Goal: Task Accomplishment & Management: Manage account settings

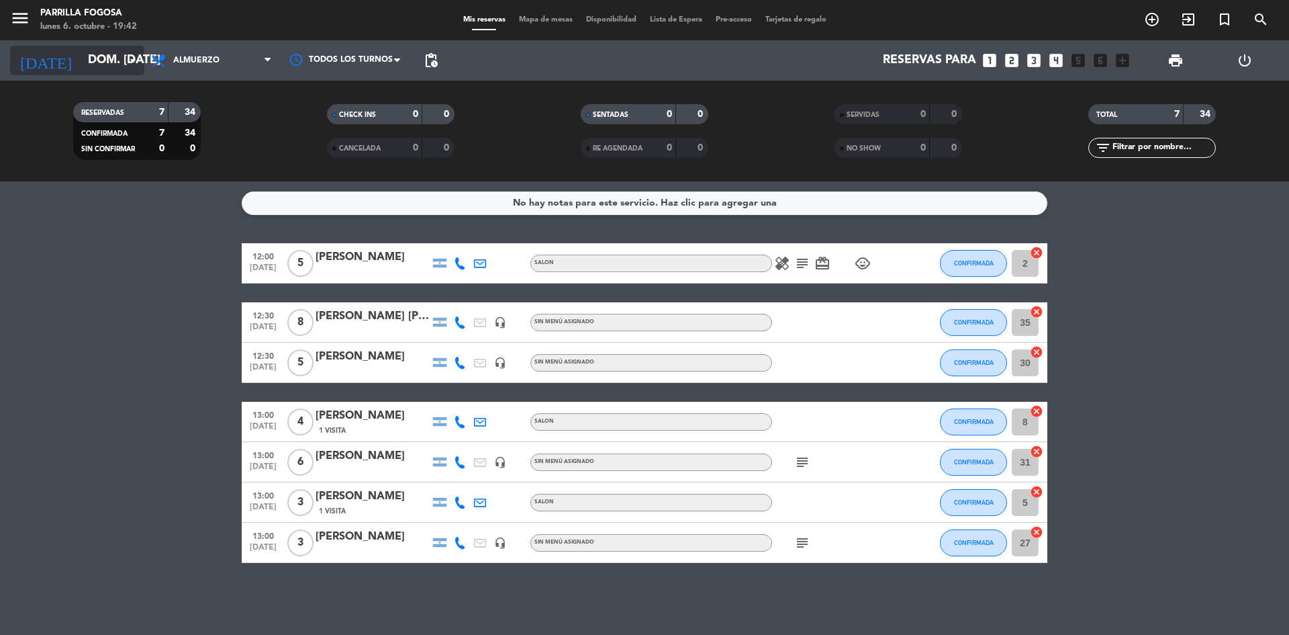
click at [125, 65] on div "[DATE] dom. [DATE] arrow_drop_down" at bounding box center [77, 61] width 134 height 30
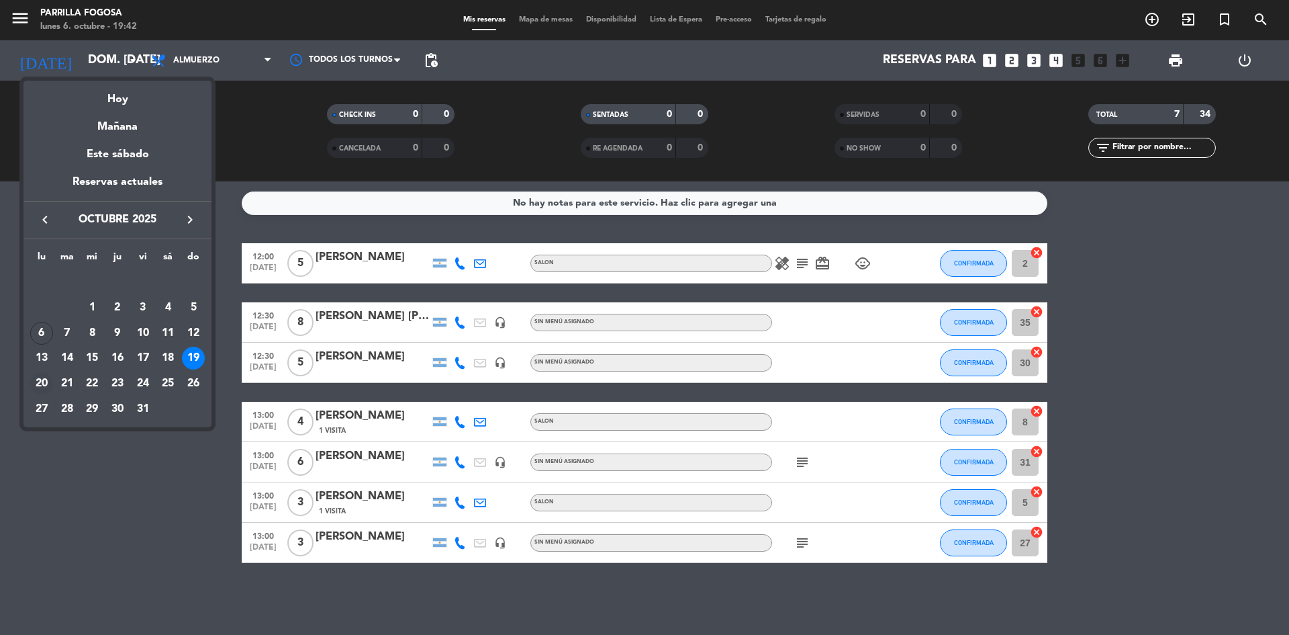
click at [45, 379] on div "20" at bounding box center [41, 383] width 23 height 23
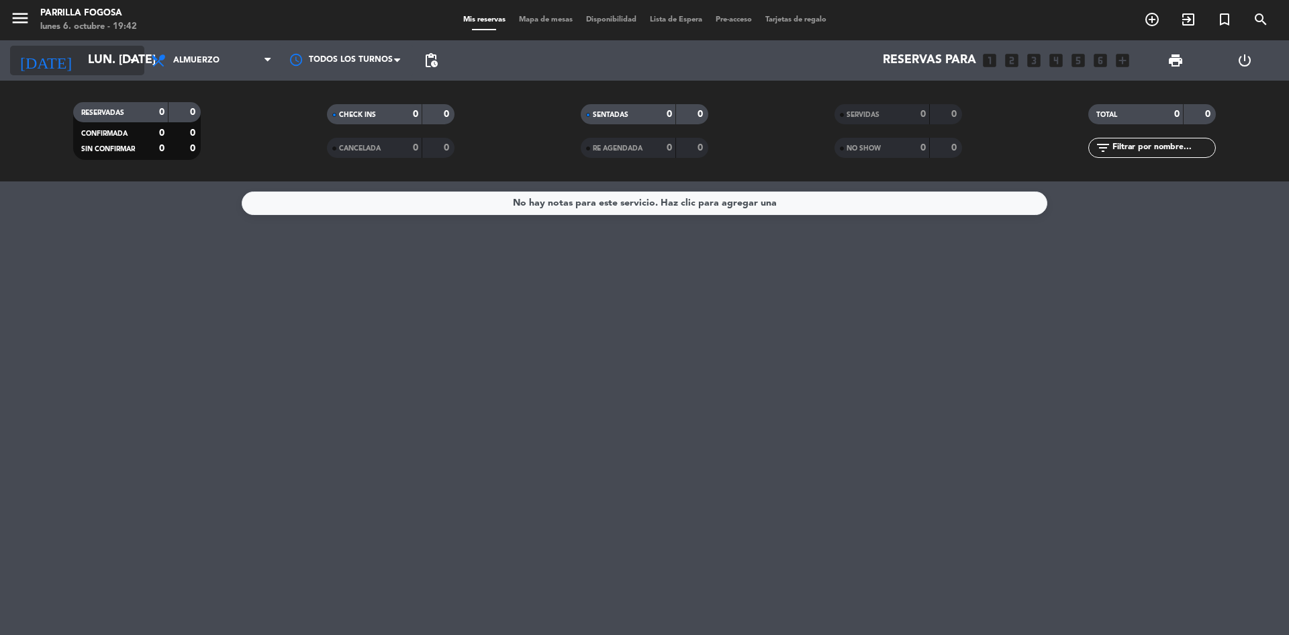
click at [143, 57] on input "lun. [DATE]" at bounding box center [159, 60] width 156 height 27
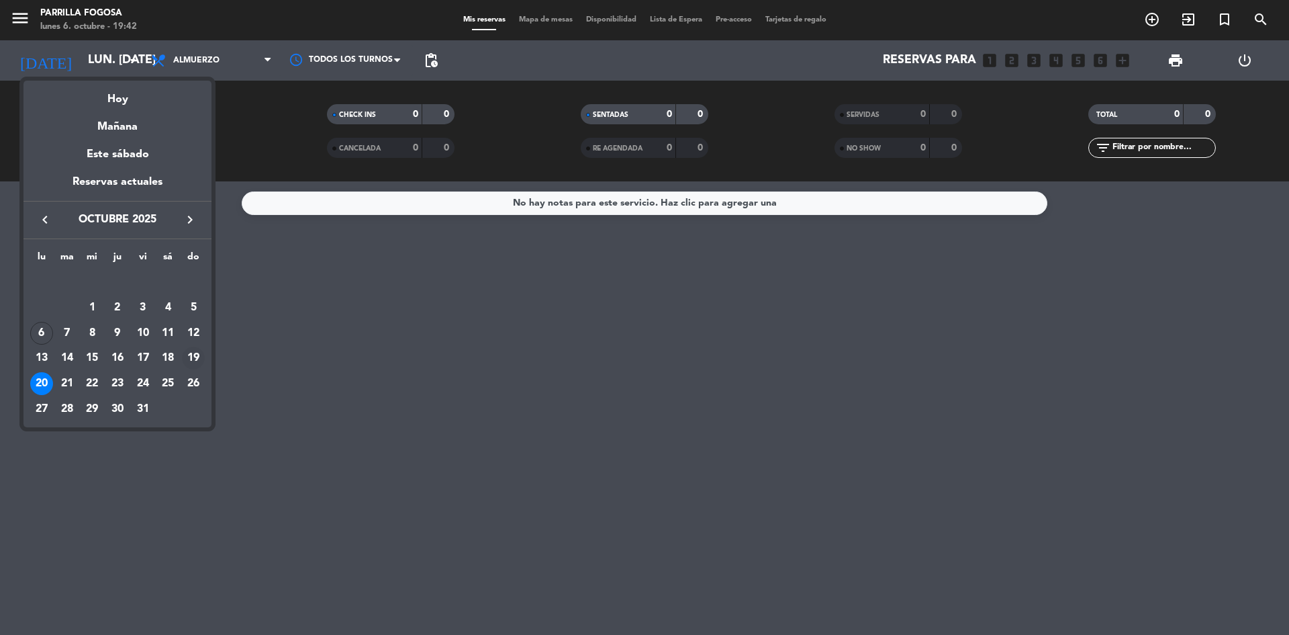
click at [204, 356] on div "19" at bounding box center [193, 358] width 23 height 23
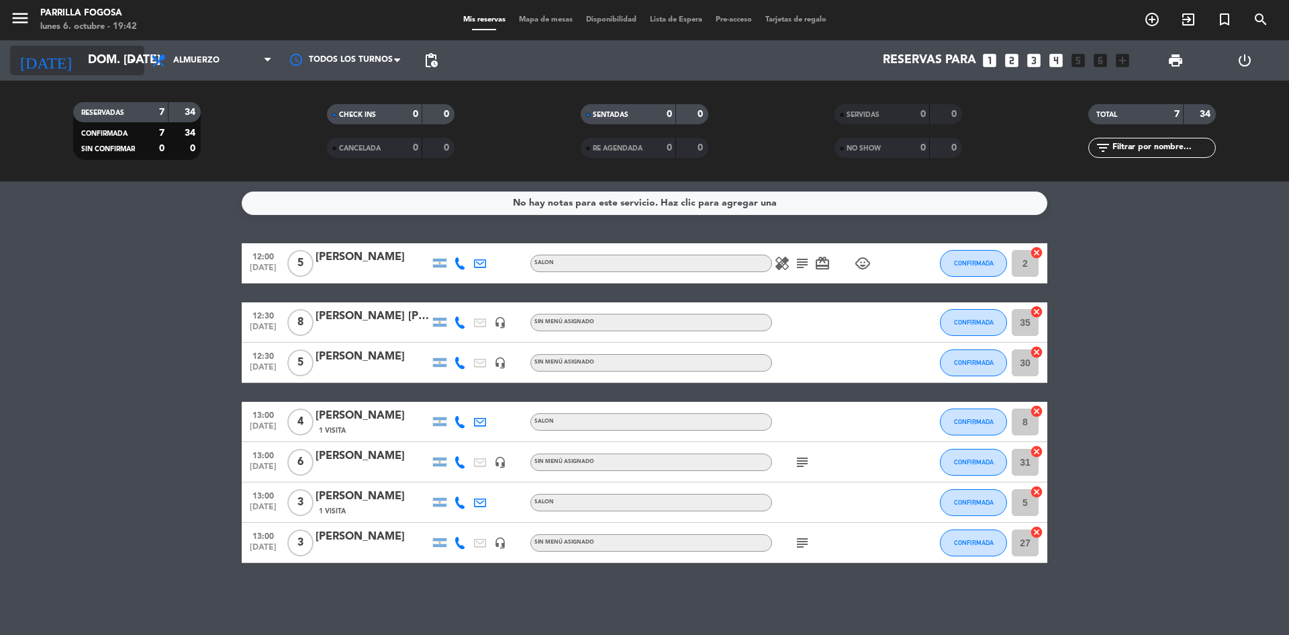
click at [89, 67] on input "dom. [DATE]" at bounding box center [159, 60] width 156 height 27
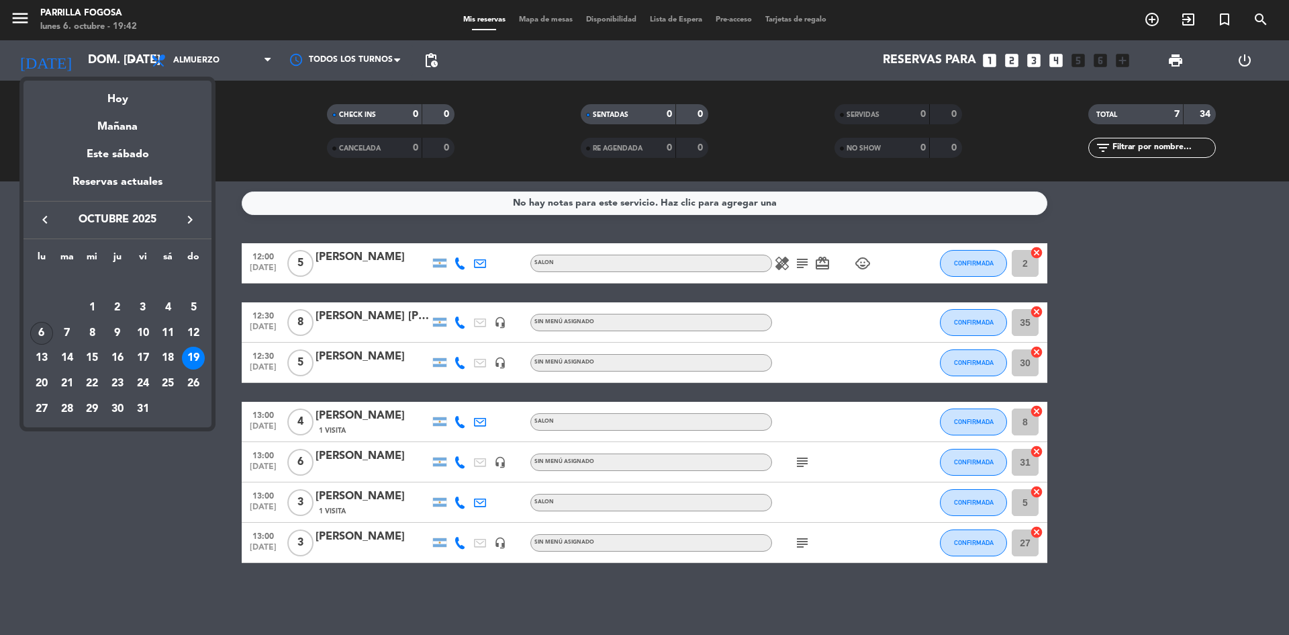
click at [41, 338] on div "6" at bounding box center [41, 333] width 23 height 23
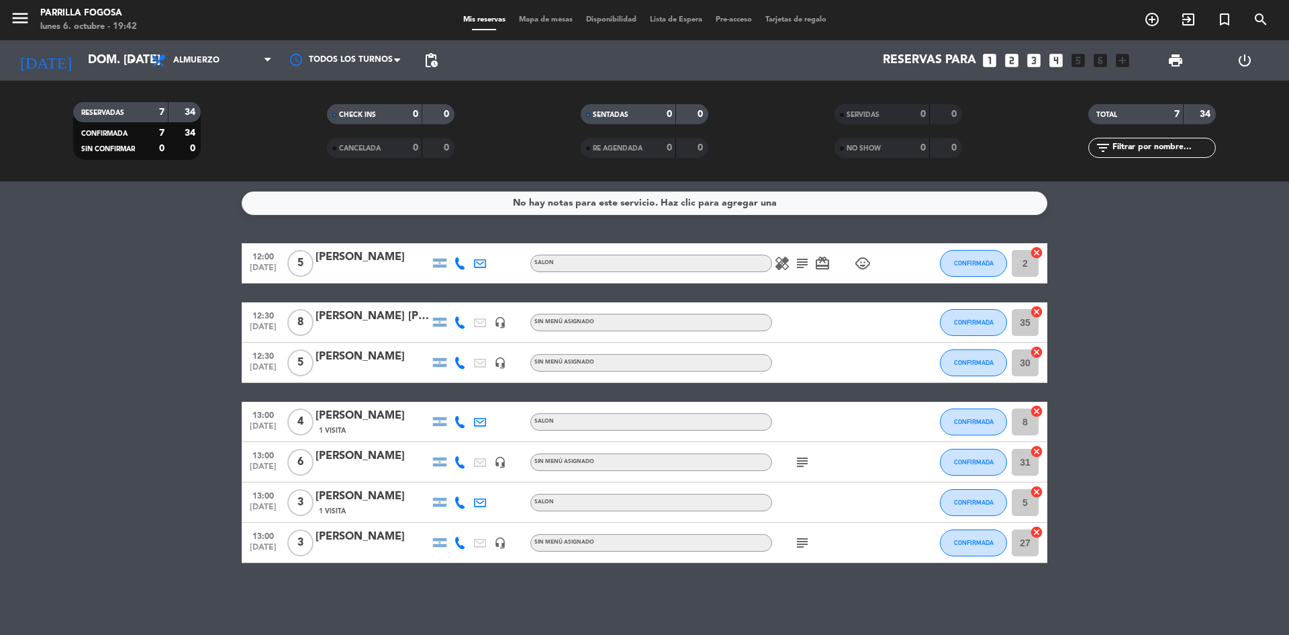
type input "lun. [DATE]"
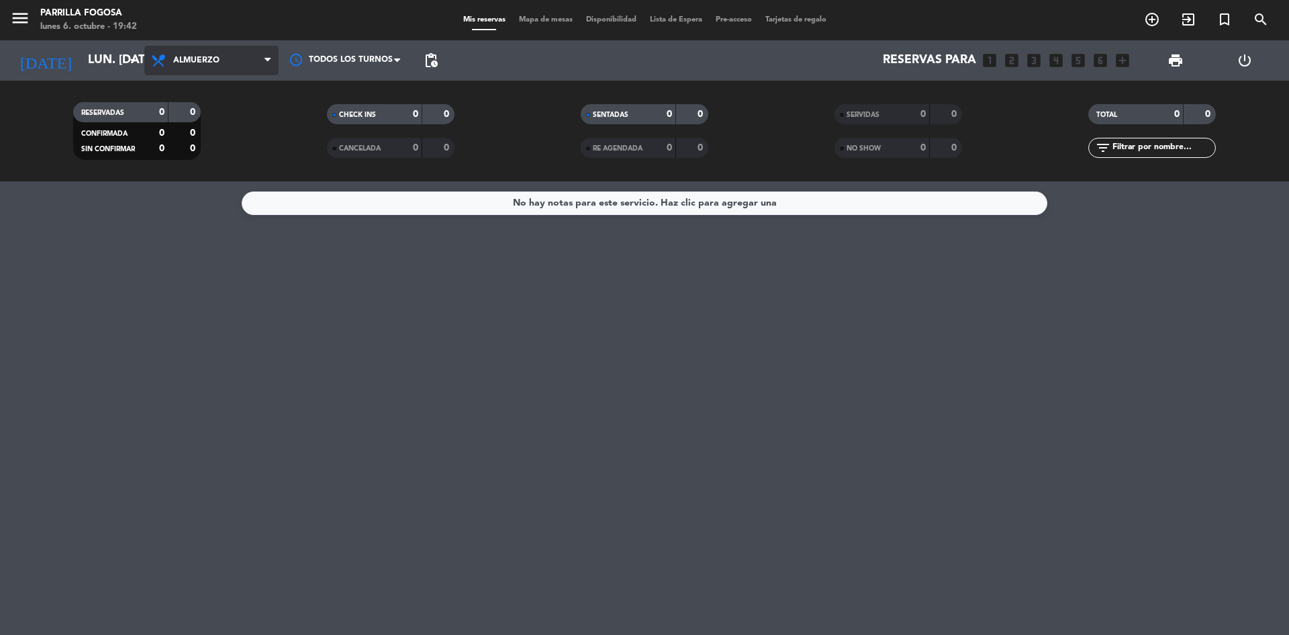
click at [227, 64] on span "Almuerzo" at bounding box center [211, 61] width 134 height 30
click at [215, 139] on div "menu [PERSON_NAME] Fogosa lunes 6. octubre - 19:42 Mis reservas Mapa de mesas D…" at bounding box center [644, 90] width 1289 height 181
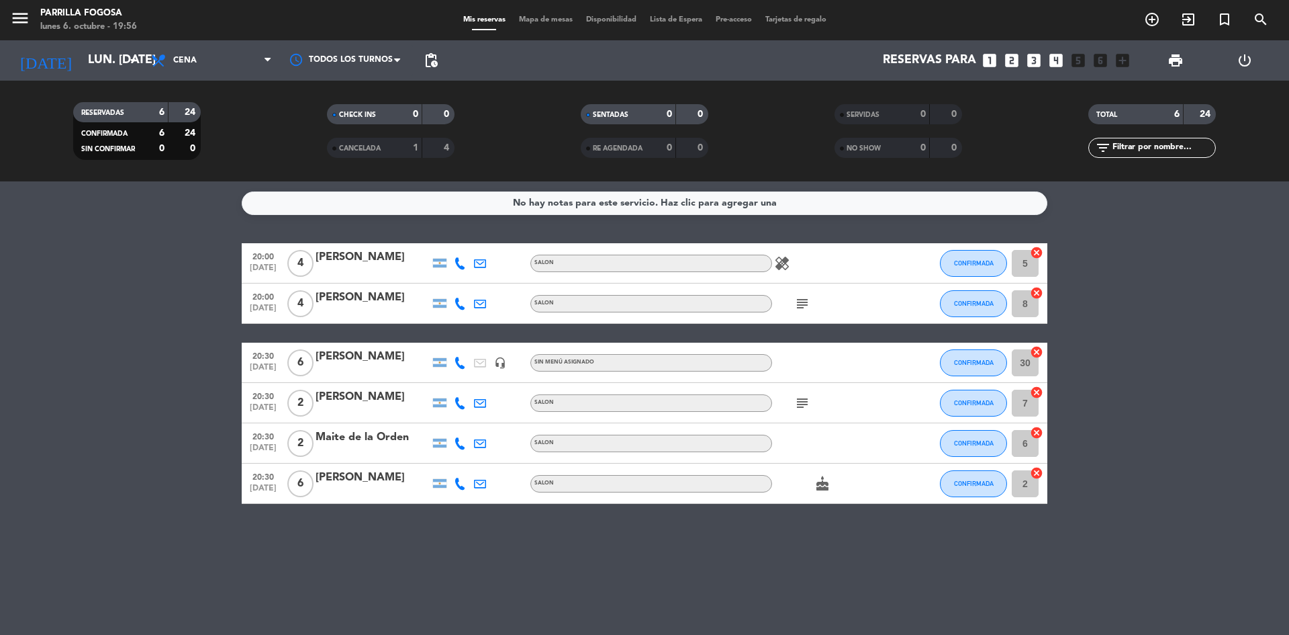
click at [867, 272] on div "healing" at bounding box center [832, 263] width 121 height 40
click at [798, 297] on icon "subject" at bounding box center [802, 303] width 16 height 16
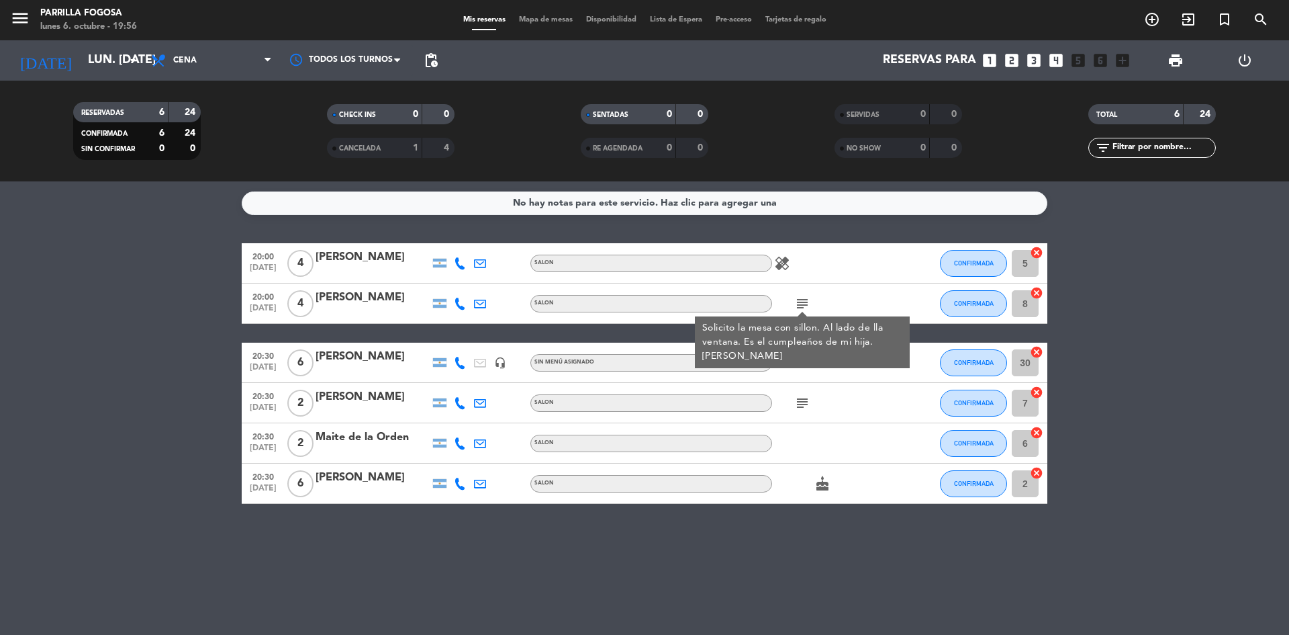
click at [795, 406] on icon "subject" at bounding box center [802, 403] width 16 height 16
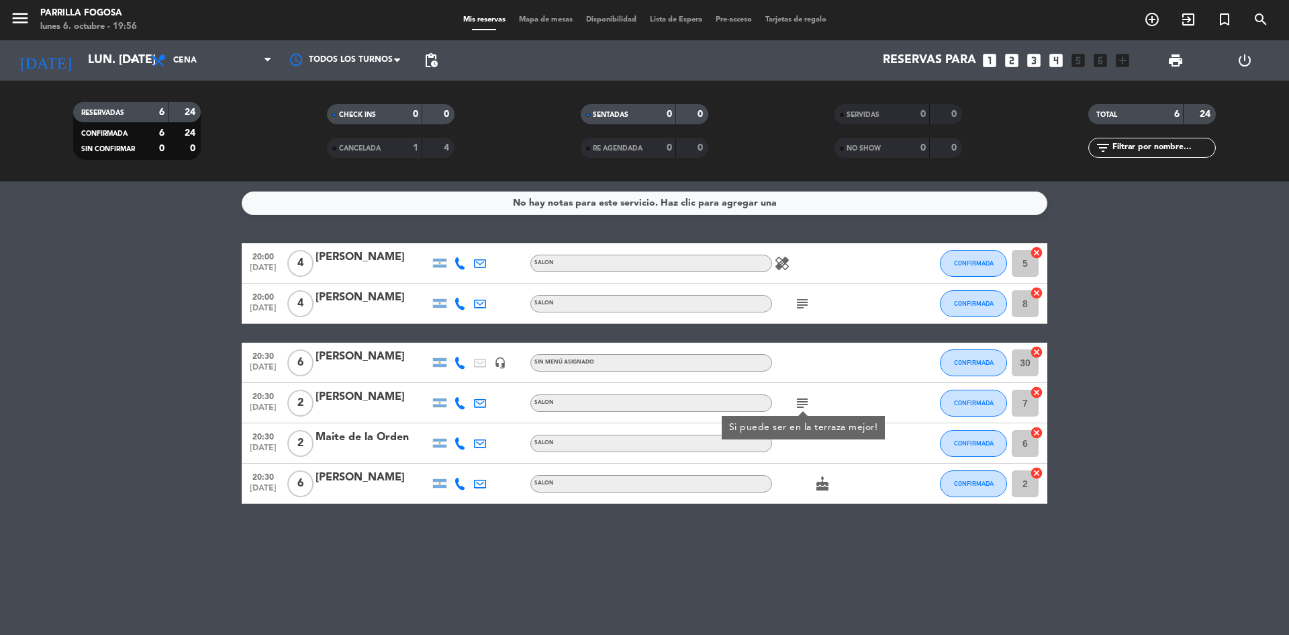
click at [817, 376] on div at bounding box center [832, 362] width 121 height 40
click at [823, 483] on icon "cake" at bounding box center [823, 483] width 16 height 16
click at [825, 399] on div "subject" at bounding box center [832, 403] width 121 height 40
click at [803, 399] on icon "subject" at bounding box center [802, 403] width 16 height 16
click at [804, 295] on icon "subject" at bounding box center [802, 303] width 16 height 16
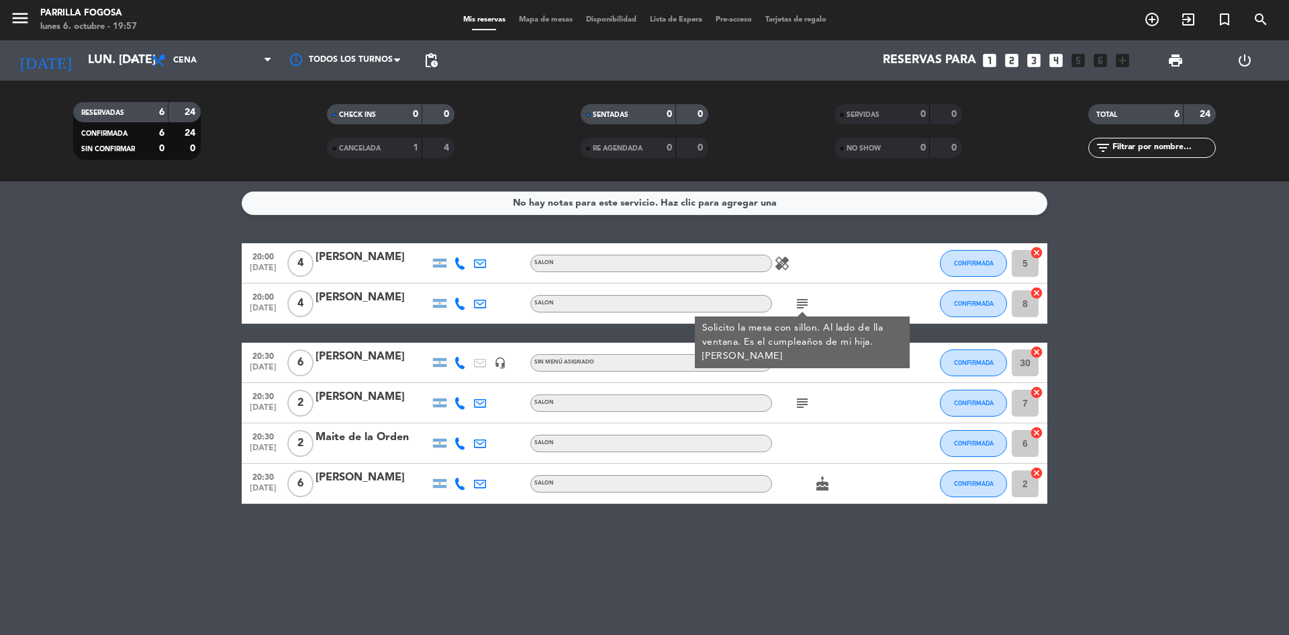
click at [807, 403] on icon "subject" at bounding box center [802, 403] width 16 height 16
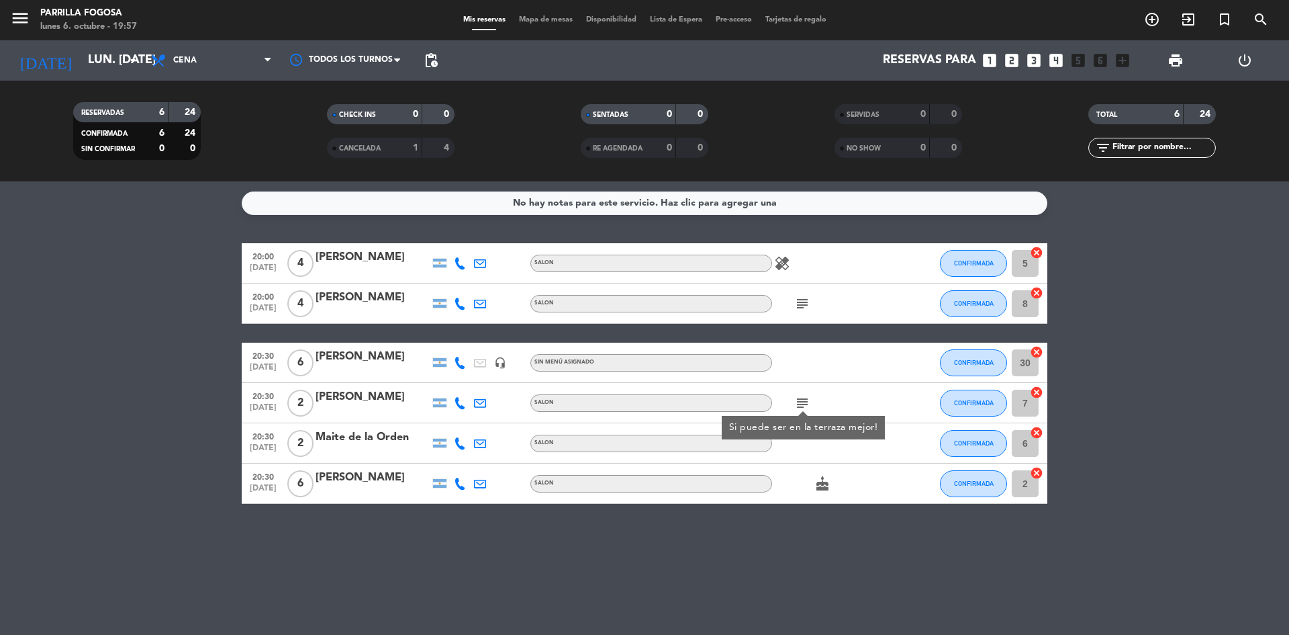
click at [836, 367] on div at bounding box center [832, 362] width 121 height 40
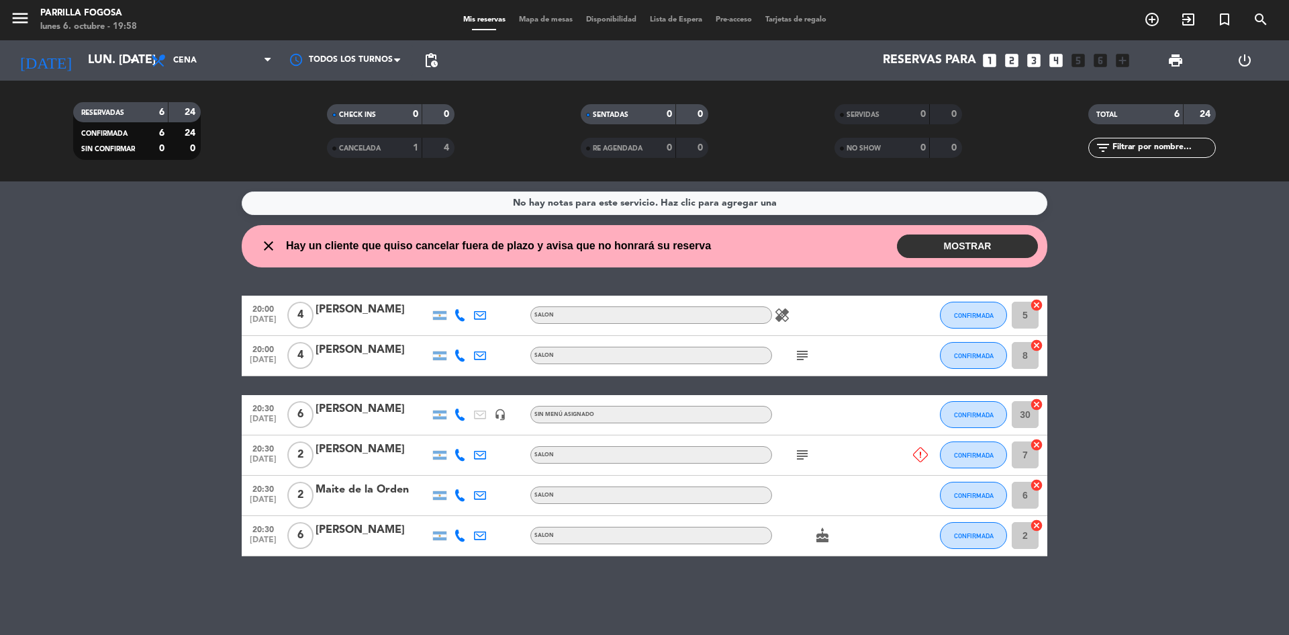
click at [981, 247] on button "MOSTRAR" at bounding box center [967, 246] width 141 height 24
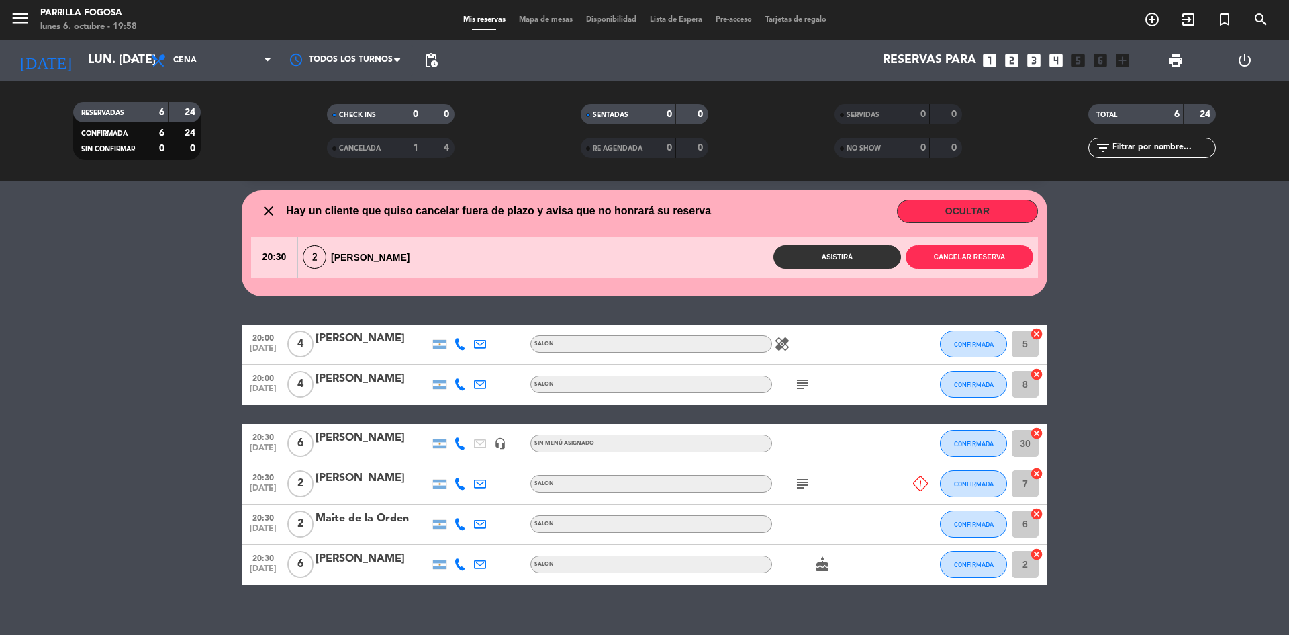
scroll to position [52, 0]
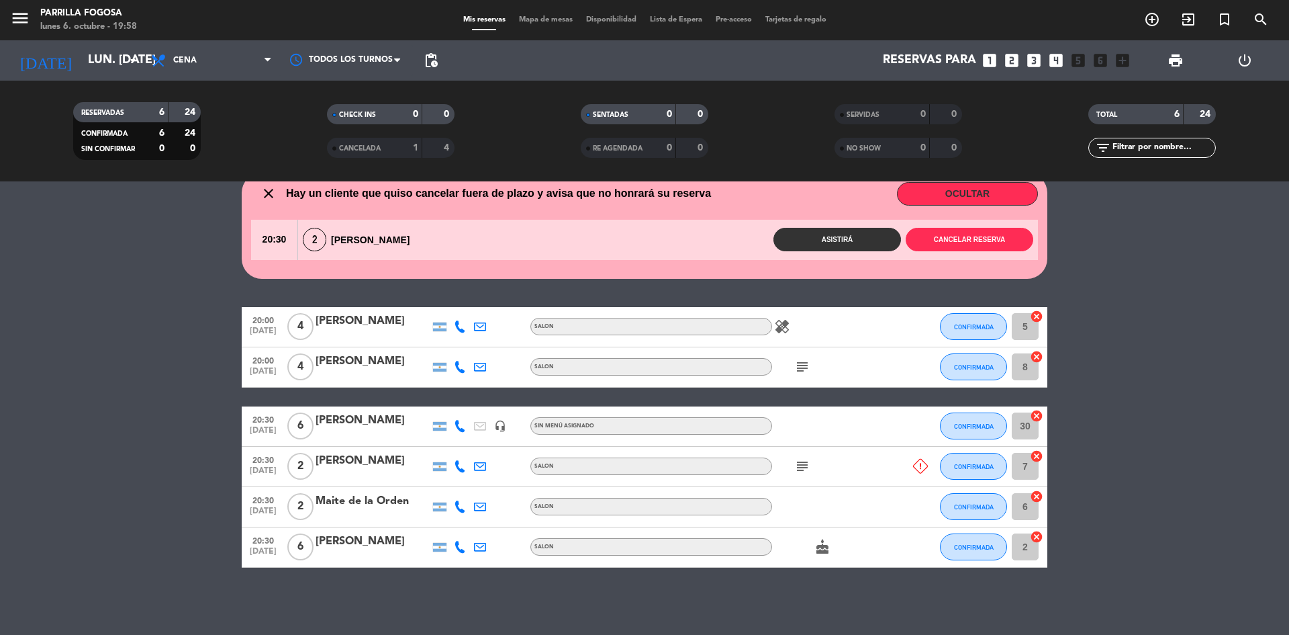
click at [800, 462] on icon "subject" at bounding box center [802, 466] width 16 height 16
click at [819, 447] on div "subject Si puede ser en la terraza mejor!" at bounding box center [832, 467] width 121 height 40
click at [962, 238] on button "Cancelar reserva" at bounding box center [970, 240] width 128 height 24
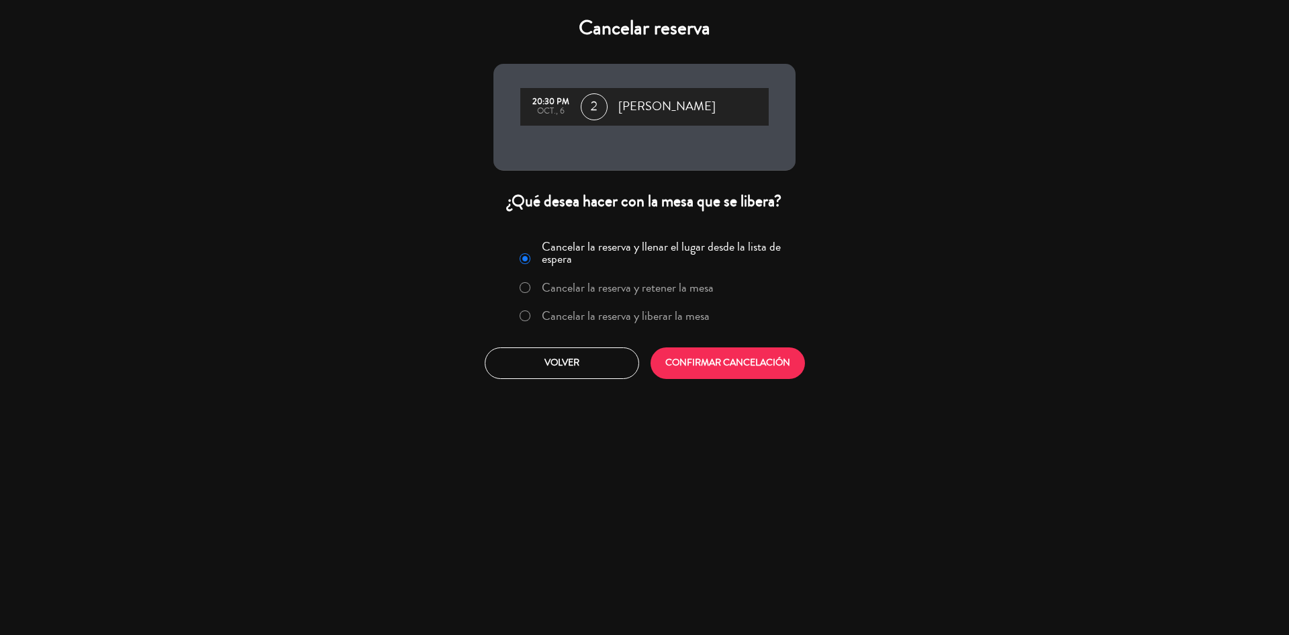
click at [668, 318] on label "Cancelar la reserva y liberar la mesa" at bounding box center [626, 316] width 168 height 12
click at [692, 353] on button "CONFIRMAR CANCELACIÓN" at bounding box center [728, 363] width 154 height 32
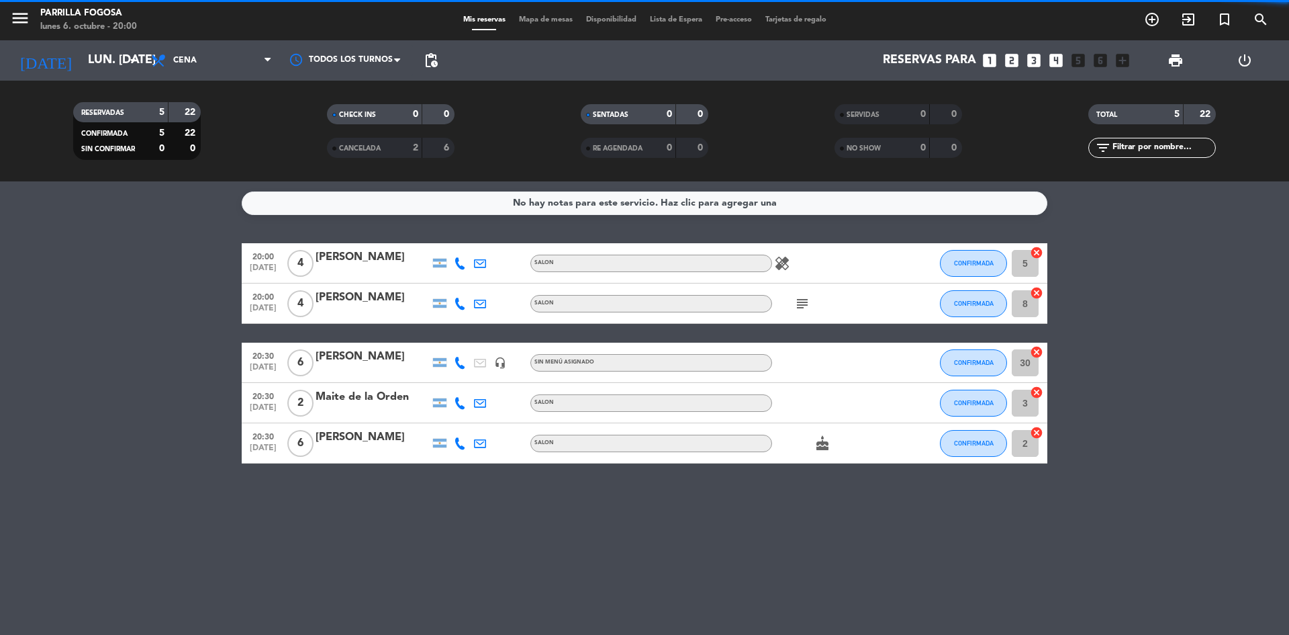
scroll to position [0, 0]
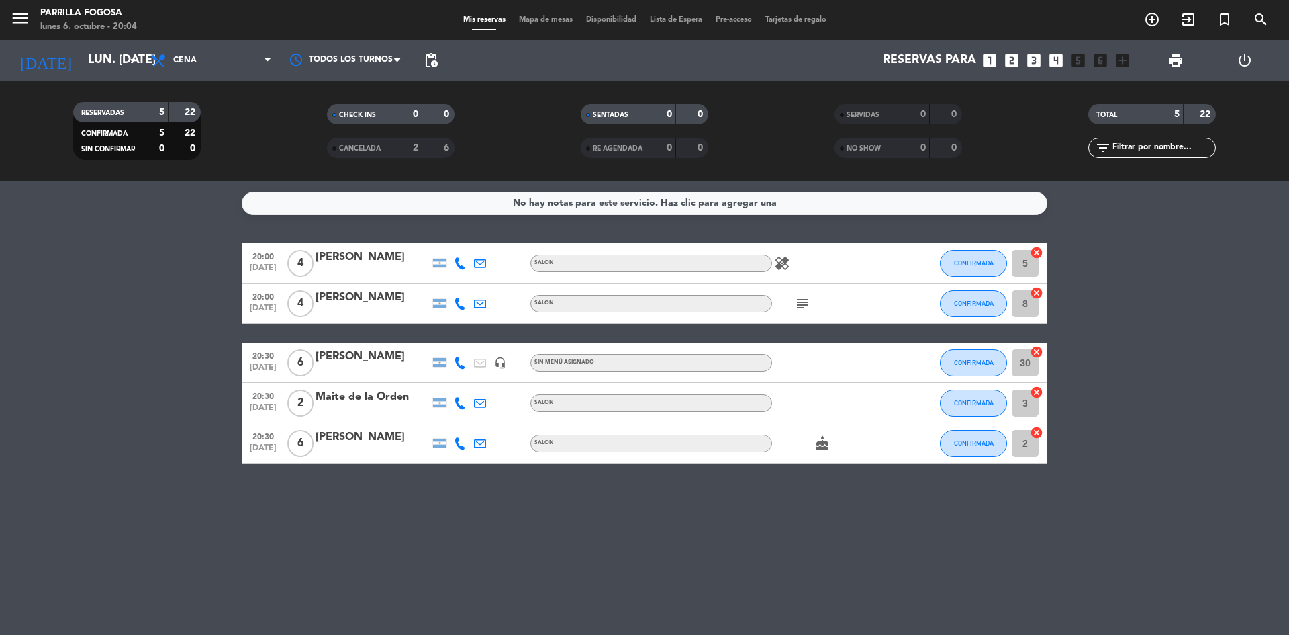
click at [782, 261] on icon "healing" at bounding box center [782, 263] width 16 height 16
click at [809, 304] on icon "subject" at bounding box center [802, 303] width 16 height 16
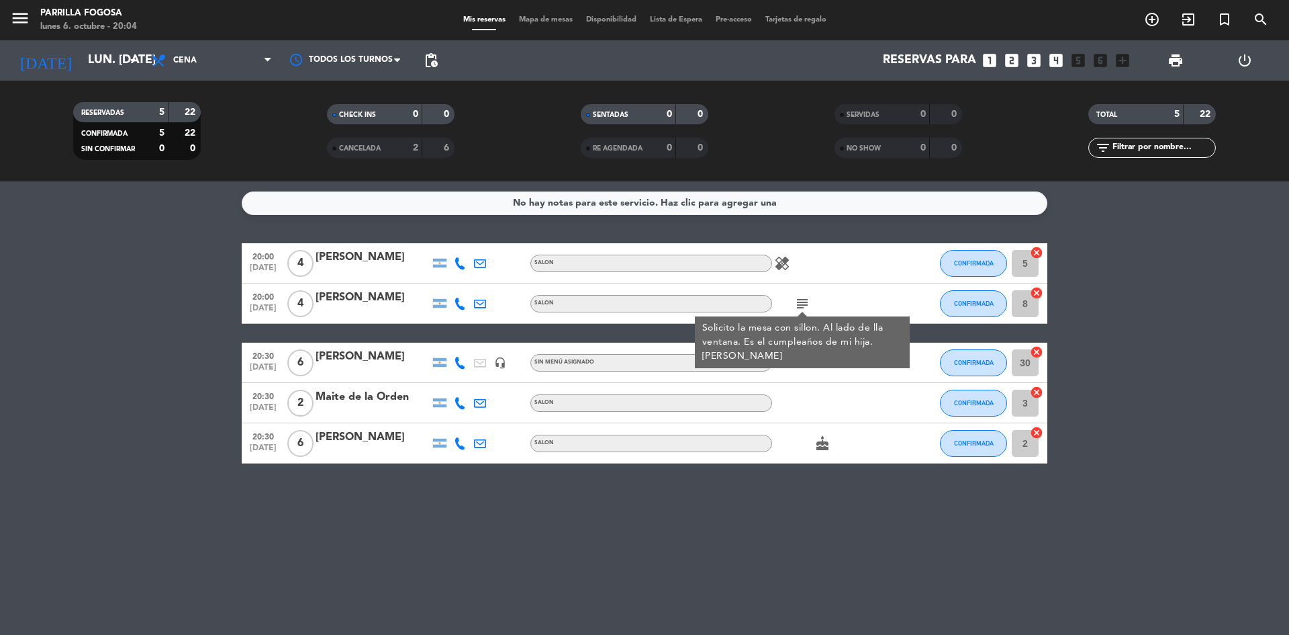
click at [702, 548] on div "No hay notas para este servicio. Haz clic para agregar una 20:00 [DATE] 4 [PERS…" at bounding box center [644, 407] width 1289 height 453
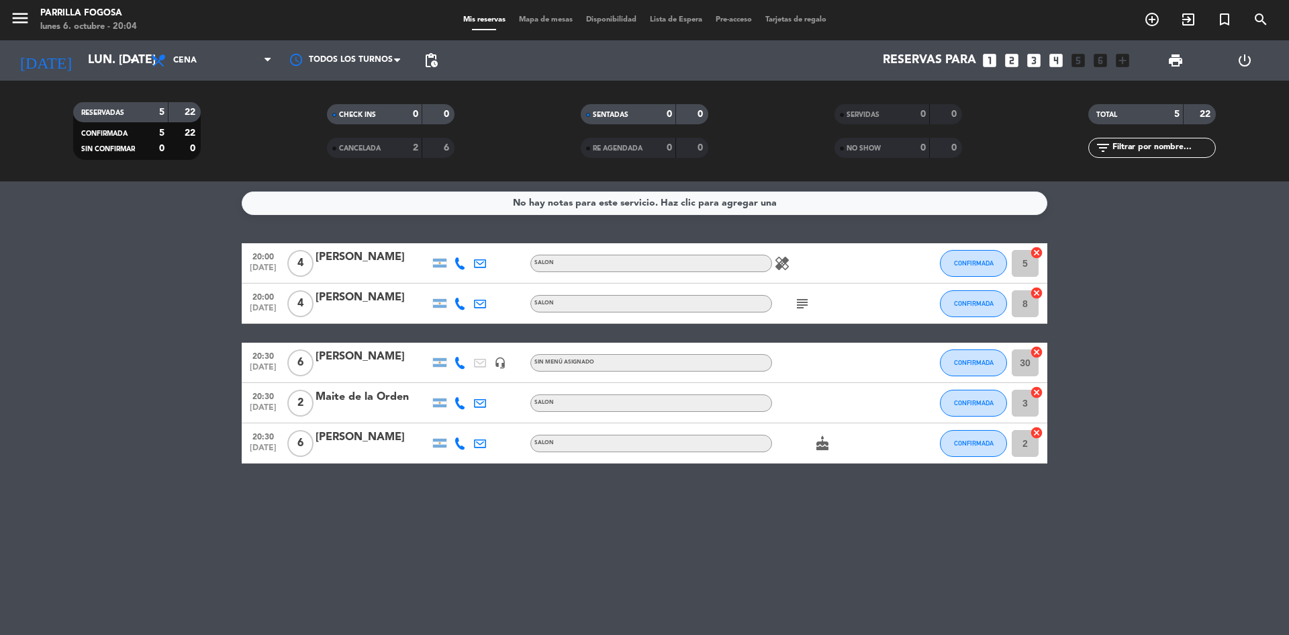
click at [150, 343] on bookings-row "20:00 [DATE] 4 [PERSON_NAME] SALON healing CONFIRMADA 5 cancel 20:00 [DATE] 4 […" at bounding box center [644, 353] width 1289 height 220
click at [1153, 24] on icon "add_circle_outline" at bounding box center [1152, 19] width 16 height 16
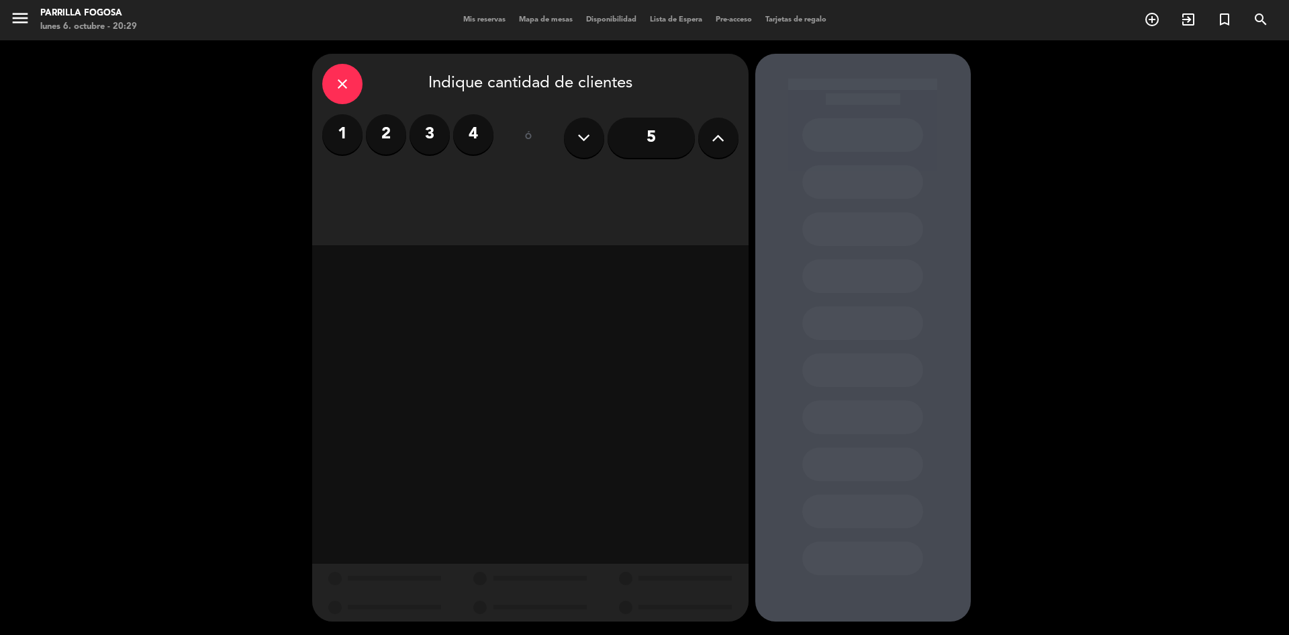
click at [342, 85] on icon "close" at bounding box center [342, 84] width 16 height 16
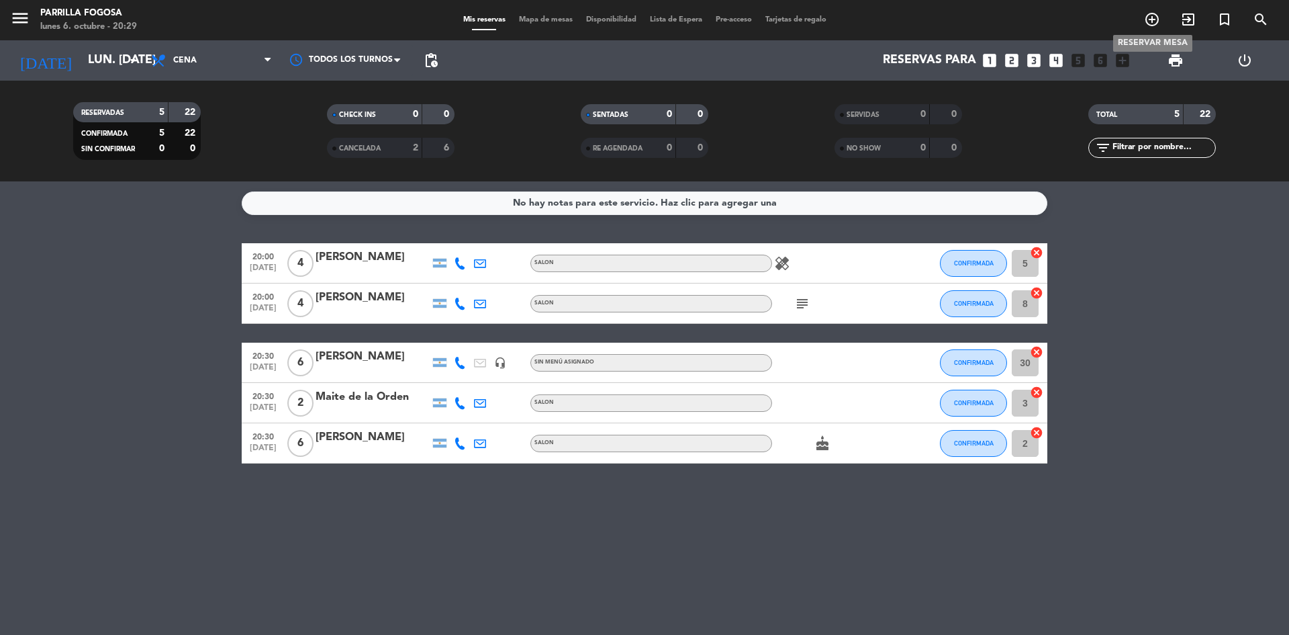
click at [1148, 19] on icon "add_circle_outline" at bounding box center [1152, 19] width 16 height 16
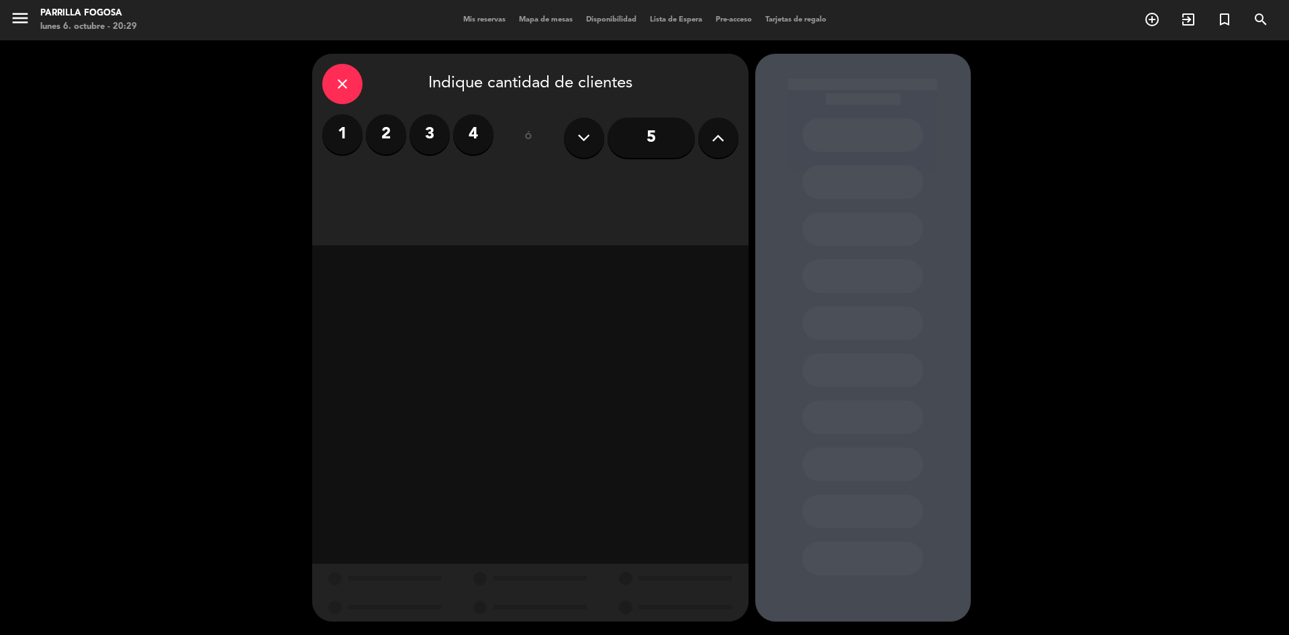
click at [721, 131] on icon at bounding box center [718, 138] width 13 height 20
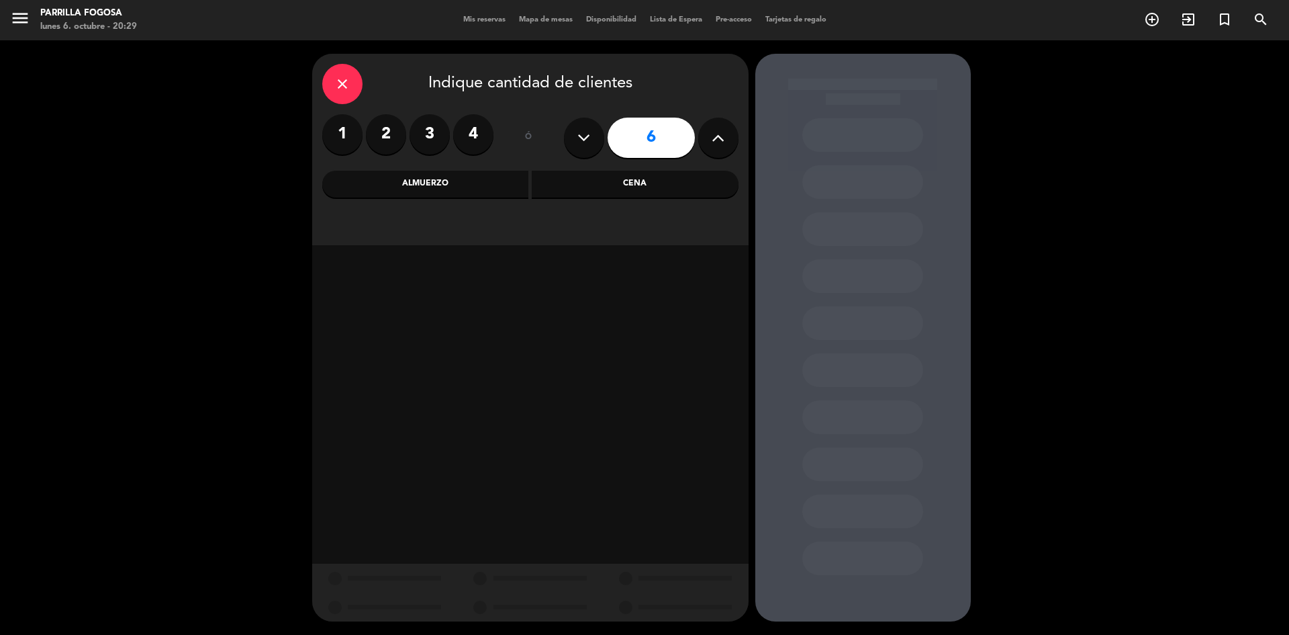
click at [721, 131] on icon at bounding box center [718, 138] width 13 height 20
type input "9"
click at [674, 181] on div "Cena" at bounding box center [635, 184] width 207 height 27
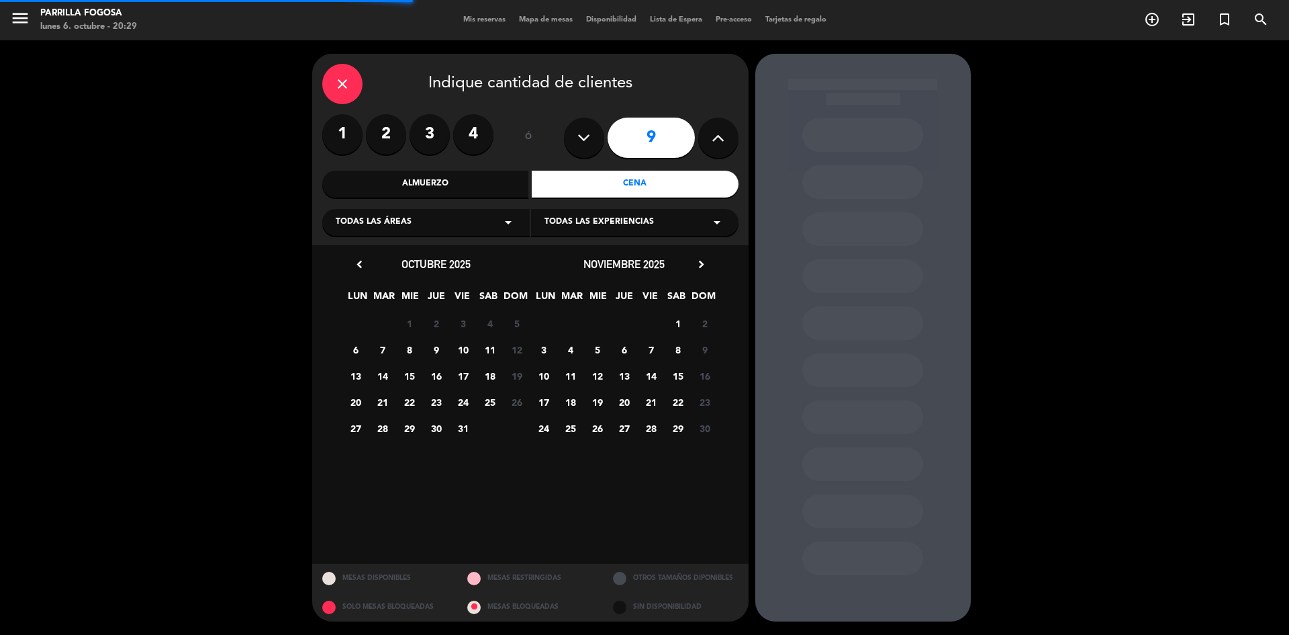
click at [500, 218] on icon "arrow_drop_down" at bounding box center [508, 222] width 16 height 16
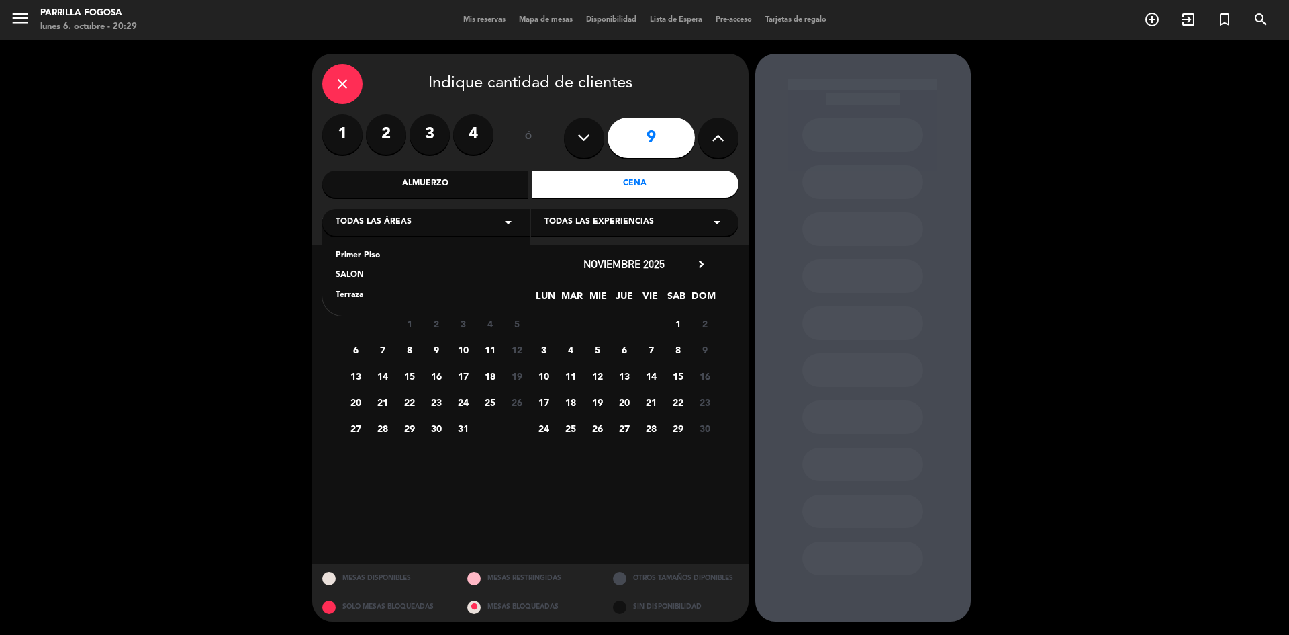
click at [261, 390] on div "close Indique cantidad de clientes 1 2 3 4 ó 9 Almuerzo Cena Todas las áreas ar…" at bounding box center [644, 337] width 1289 height 594
click at [448, 237] on div "close Indique cantidad de clientes 1 2 3 4 ó 9 Almuerzo Cena Todas las áreas ar…" at bounding box center [530, 149] width 437 height 191
click at [444, 228] on div "Todas las áreas arrow_drop_down" at bounding box center [426, 222] width 208 height 27
click at [377, 257] on div "Primer Piso" at bounding box center [426, 255] width 181 height 13
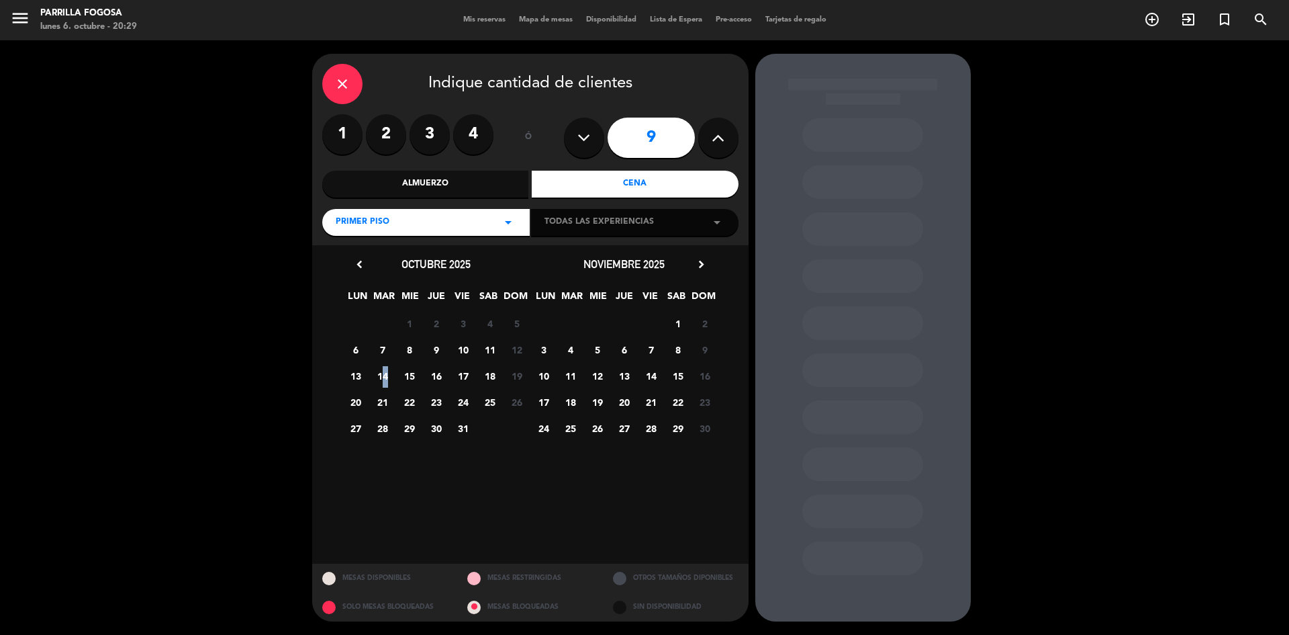
drag, startPoint x: 367, startPoint y: 380, endPoint x: 382, endPoint y: 371, distance: 17.2
click at [383, 372] on div "13 14 15 16 17 18 19 Cerrado" at bounding box center [436, 376] width 188 height 26
click at [382, 371] on span "14" at bounding box center [382, 376] width 22 height 22
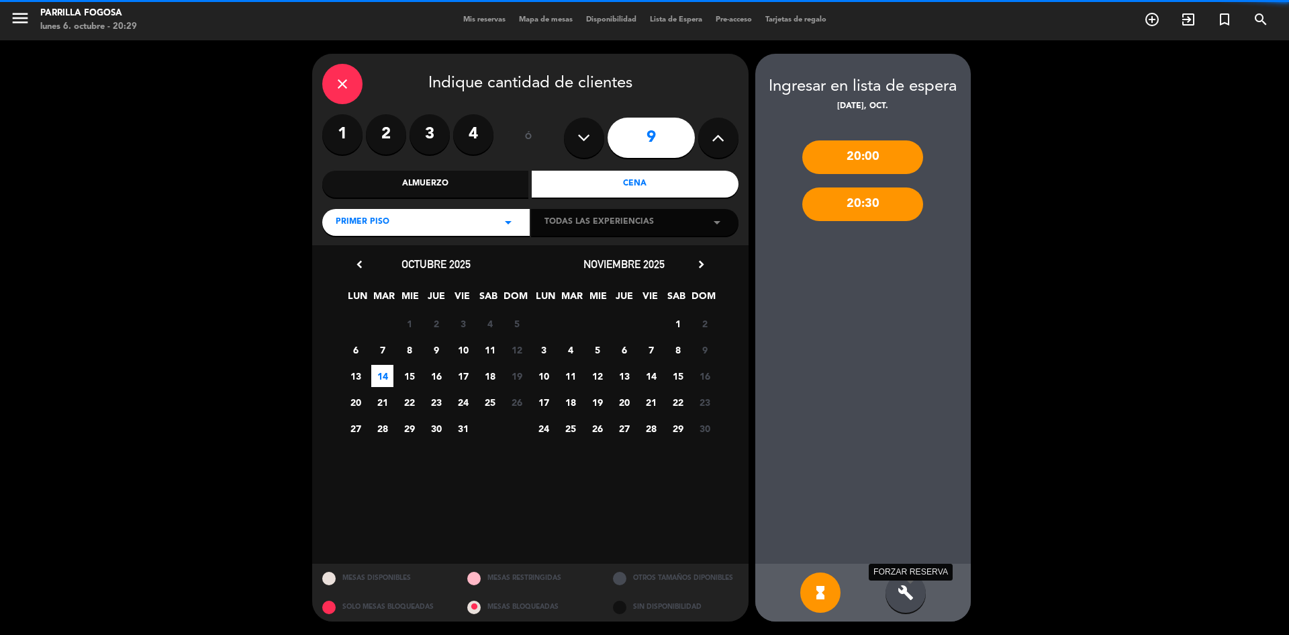
click at [903, 586] on icon "build" at bounding box center [906, 592] width 16 height 16
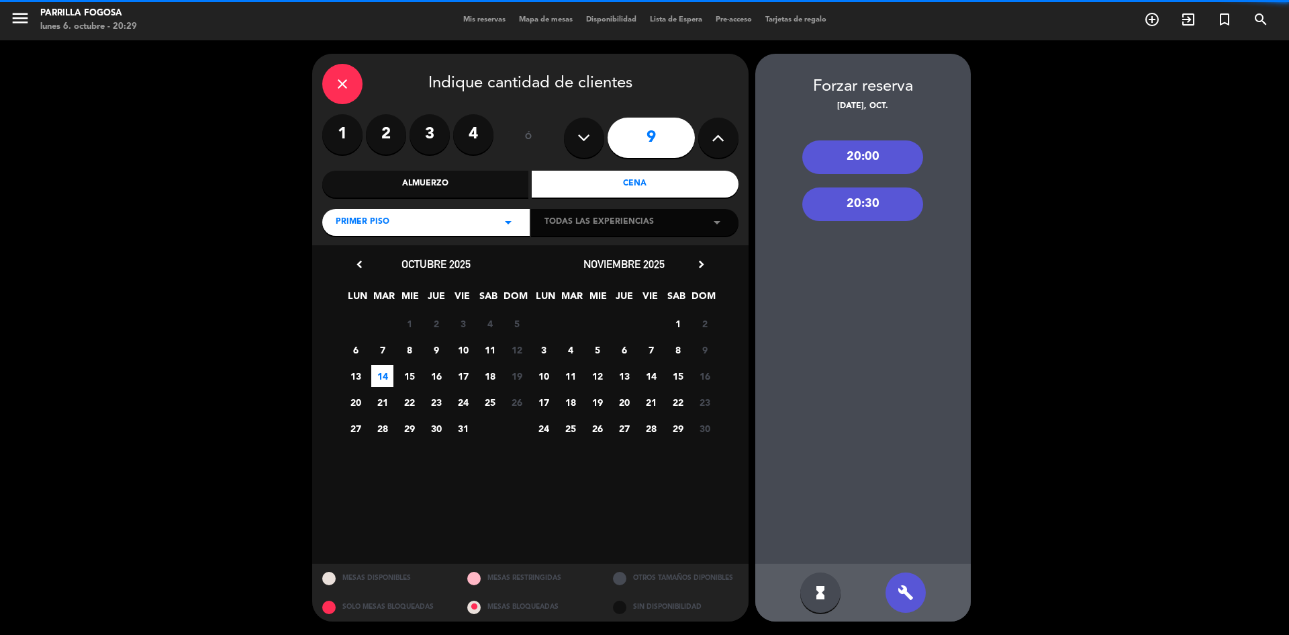
click at [819, 189] on div "20:30" at bounding box center [863, 204] width 121 height 34
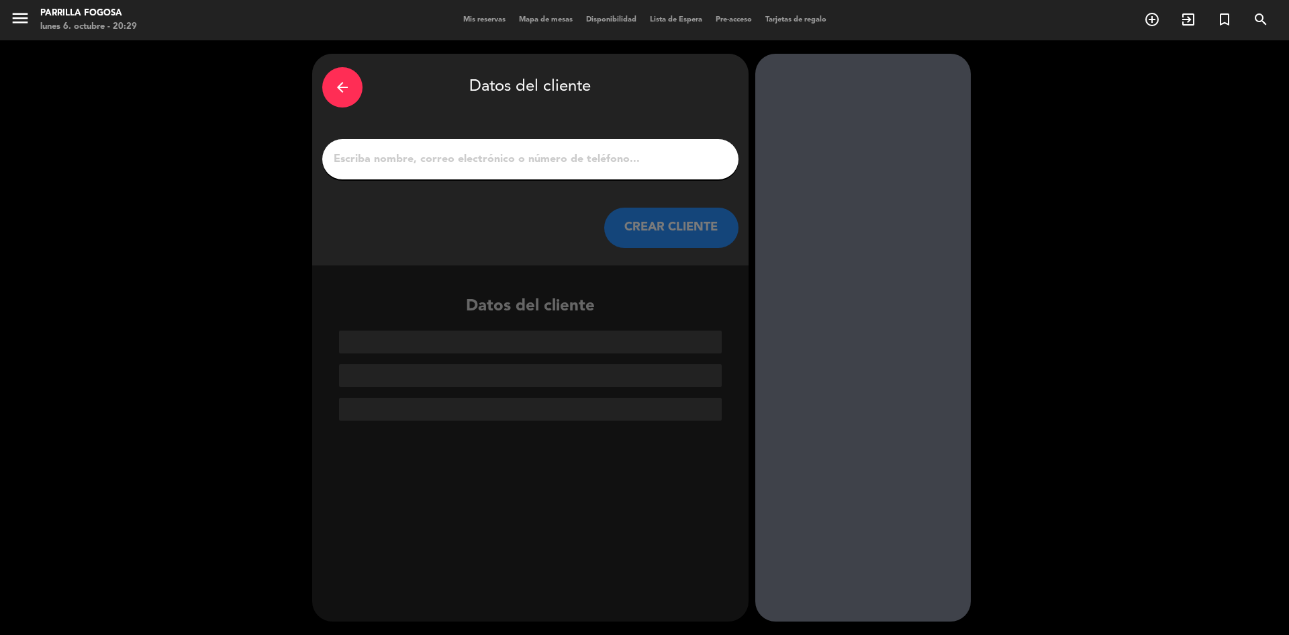
click at [633, 126] on div "arrow_back Datos del cliente CREAR CLIENTE" at bounding box center [530, 160] width 437 height 212
click at [645, 141] on div at bounding box center [530, 159] width 416 height 40
click at [659, 166] on input "1" at bounding box center [530, 159] width 396 height 19
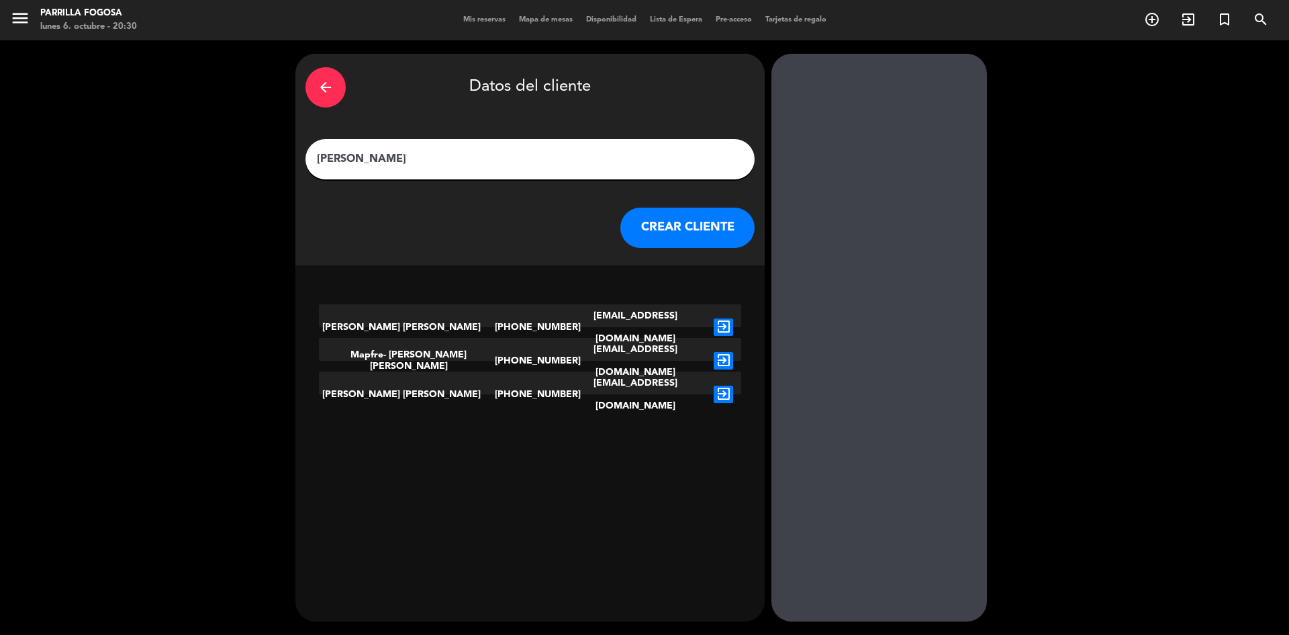
type input "[PERSON_NAME]"
click at [697, 220] on button "CREAR CLIENTE" at bounding box center [688, 228] width 134 height 40
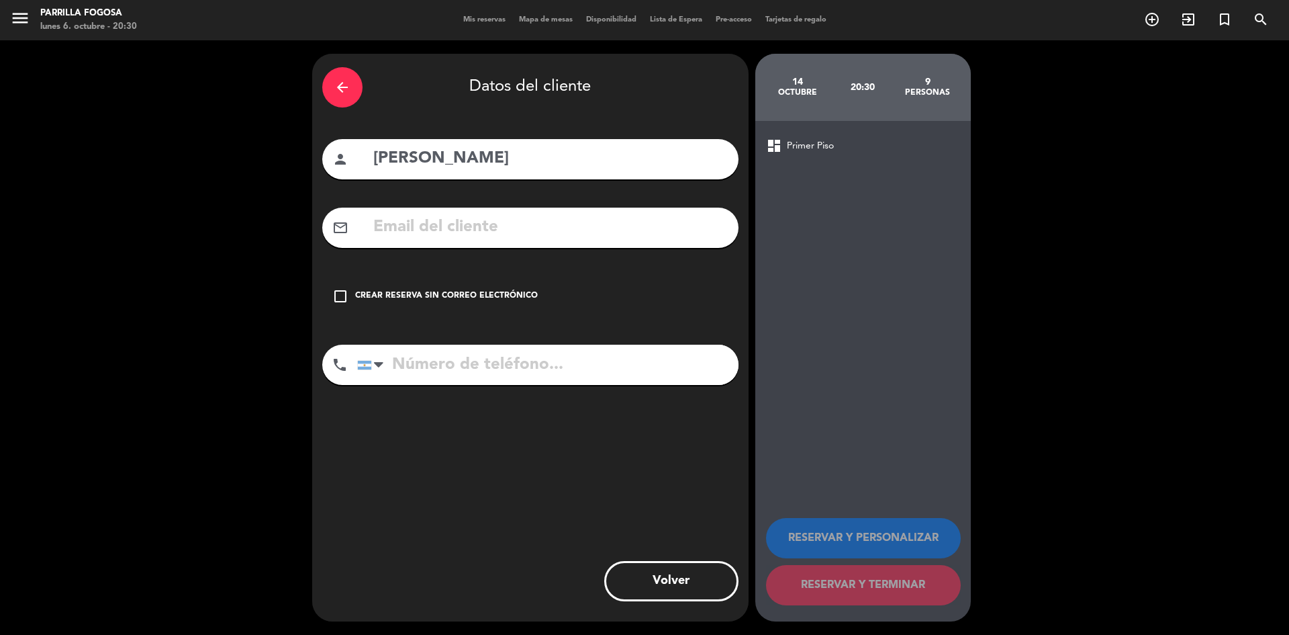
click at [512, 226] on input "text" at bounding box center [550, 228] width 357 height 28
drag, startPoint x: 392, startPoint y: 289, endPoint x: 390, endPoint y: 315, distance: 26.2
click at [392, 291] on div "check_box_outline_blank Crear reserva sin correo electrónico" at bounding box center [530, 296] width 416 height 40
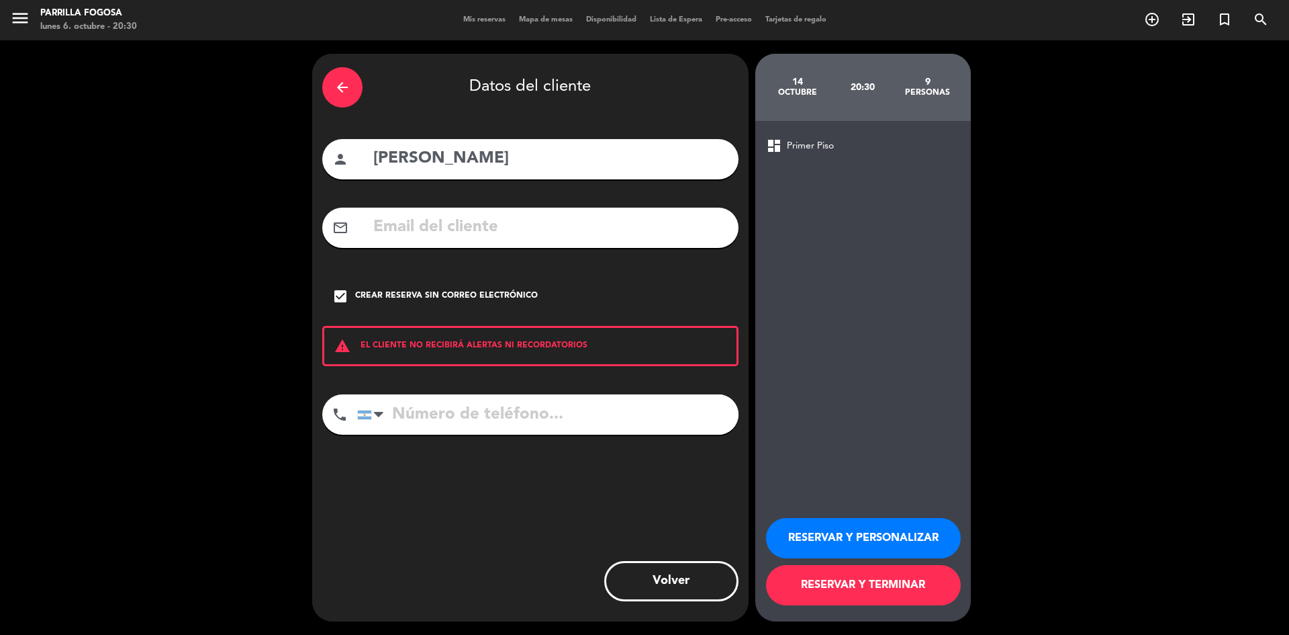
drag, startPoint x: 453, startPoint y: 407, endPoint x: 467, endPoint y: 432, distance: 28.9
click at [453, 408] on input "tel" at bounding box center [547, 414] width 381 height 40
type input "1165530992"
click at [823, 535] on button "RESERVAR Y PERSONALIZAR" at bounding box center [863, 538] width 195 height 40
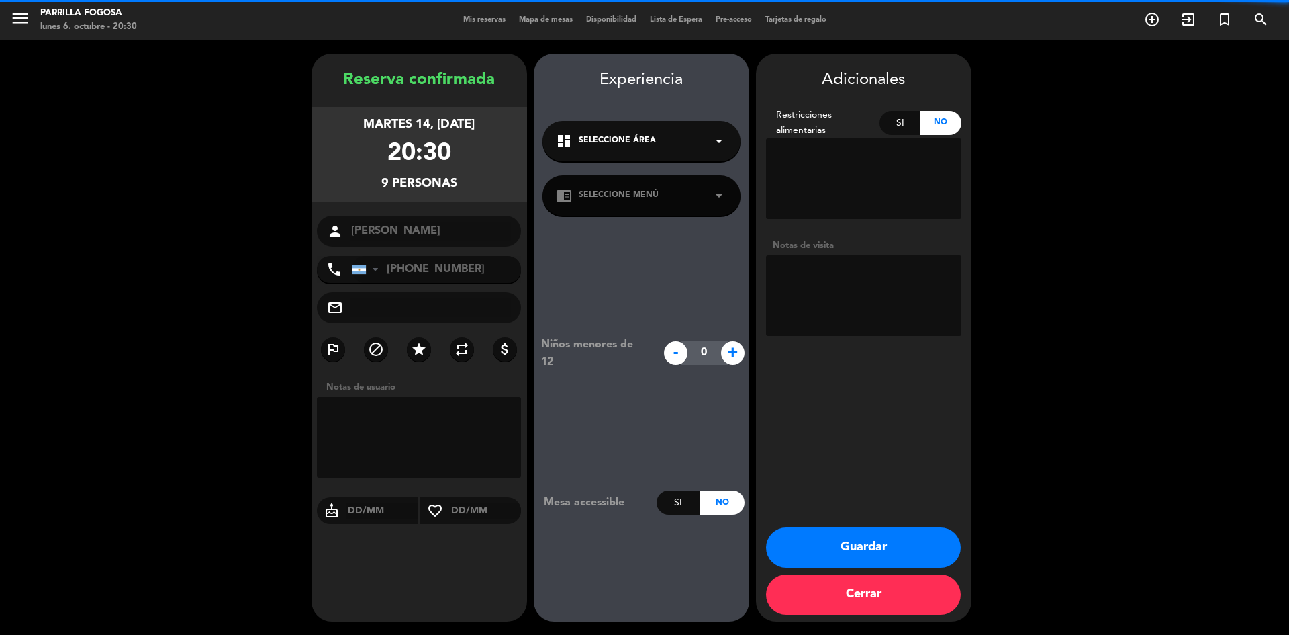
click at [872, 303] on textarea at bounding box center [863, 295] width 195 height 81
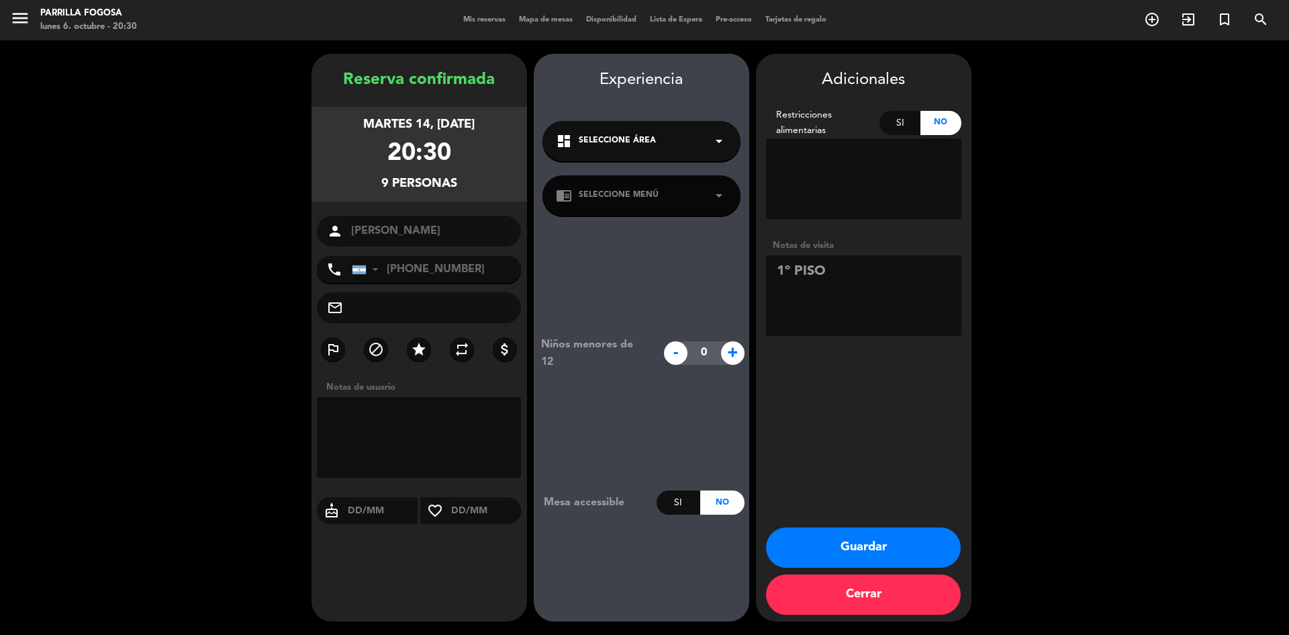
type textarea "1º PISO"
click at [870, 553] on button "Guardar" at bounding box center [863, 547] width 195 height 40
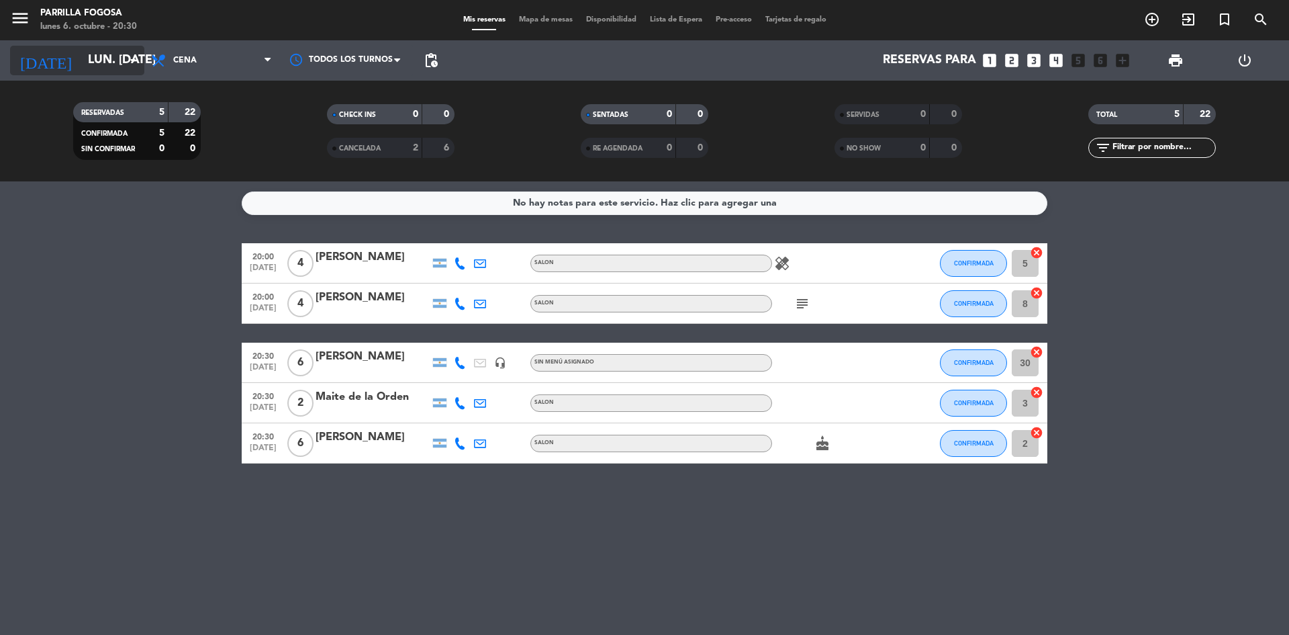
click at [81, 61] on input "lun. [DATE]" at bounding box center [159, 60] width 156 height 27
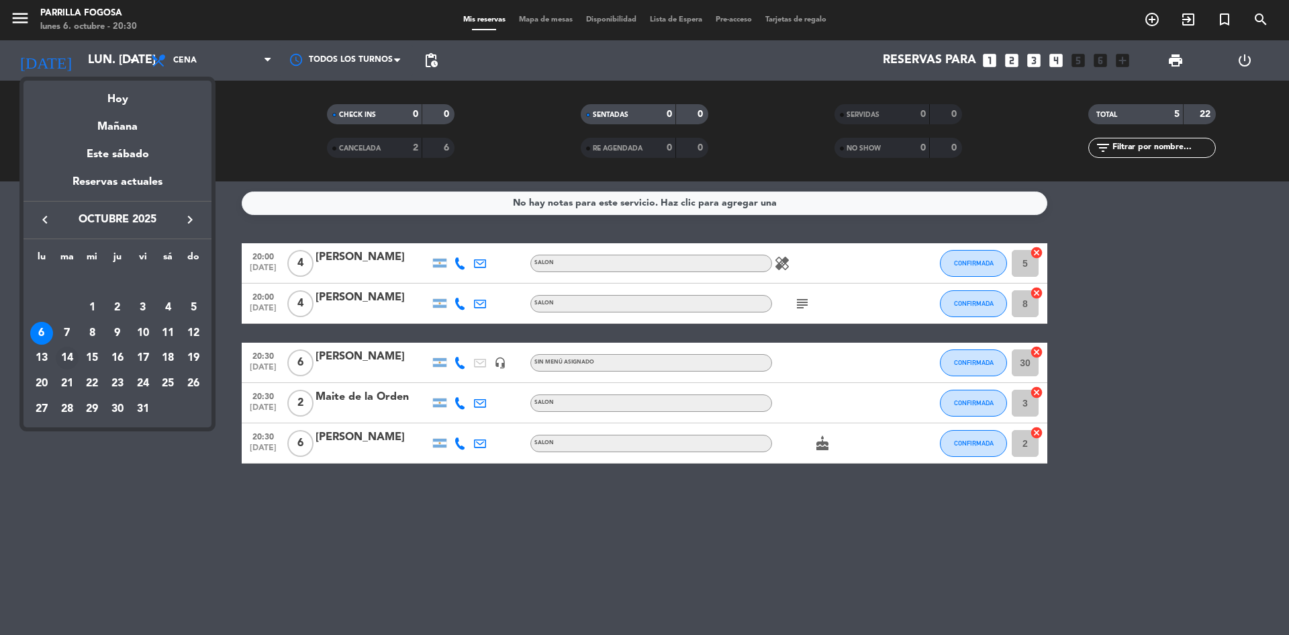
click at [66, 359] on div "14" at bounding box center [67, 358] width 23 height 23
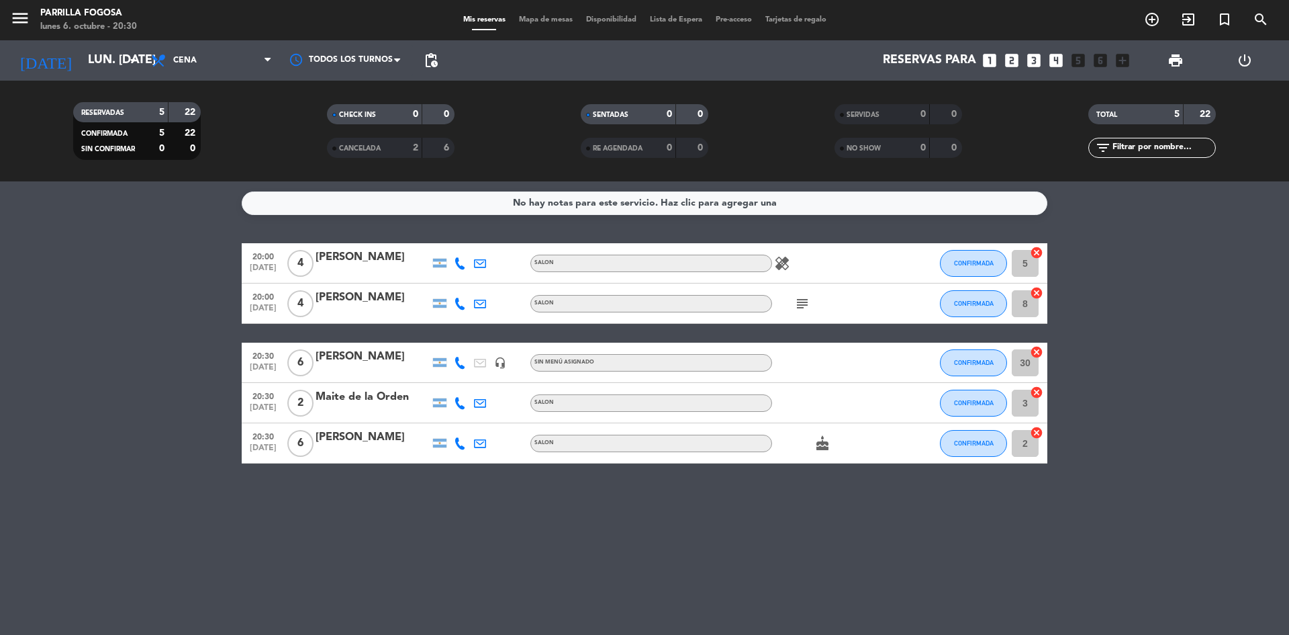
type input "[DATE] oct."
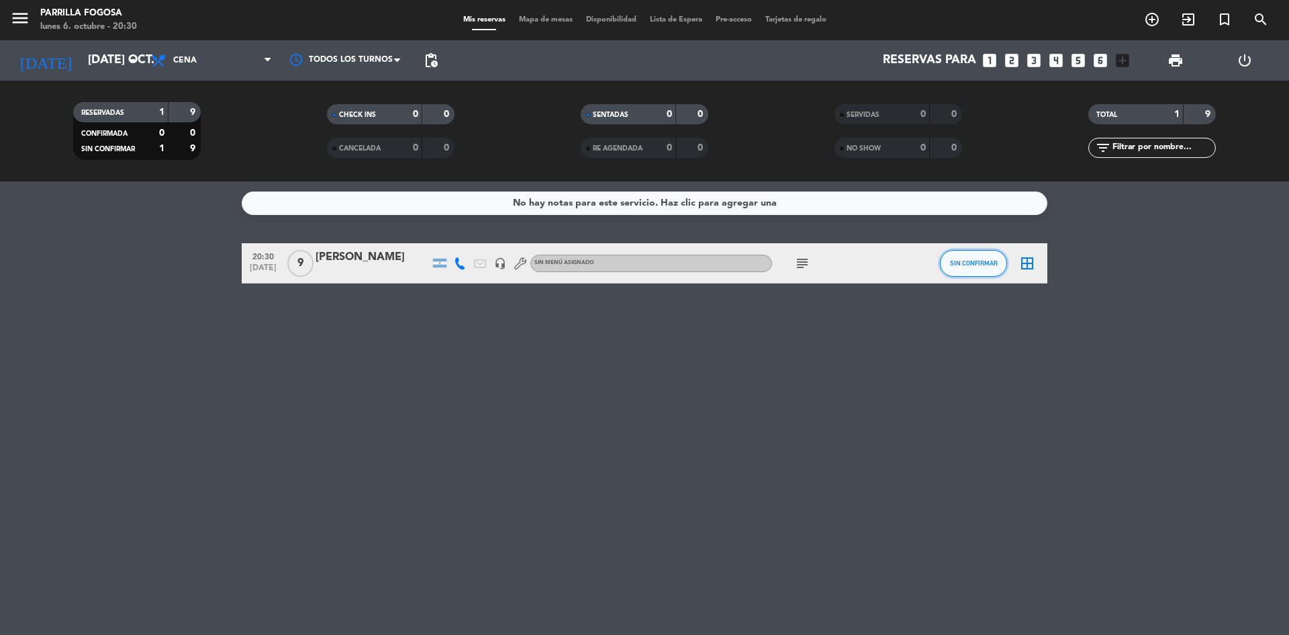
click at [985, 265] on span "SIN CONFIRMAR" at bounding box center [974, 262] width 48 height 7
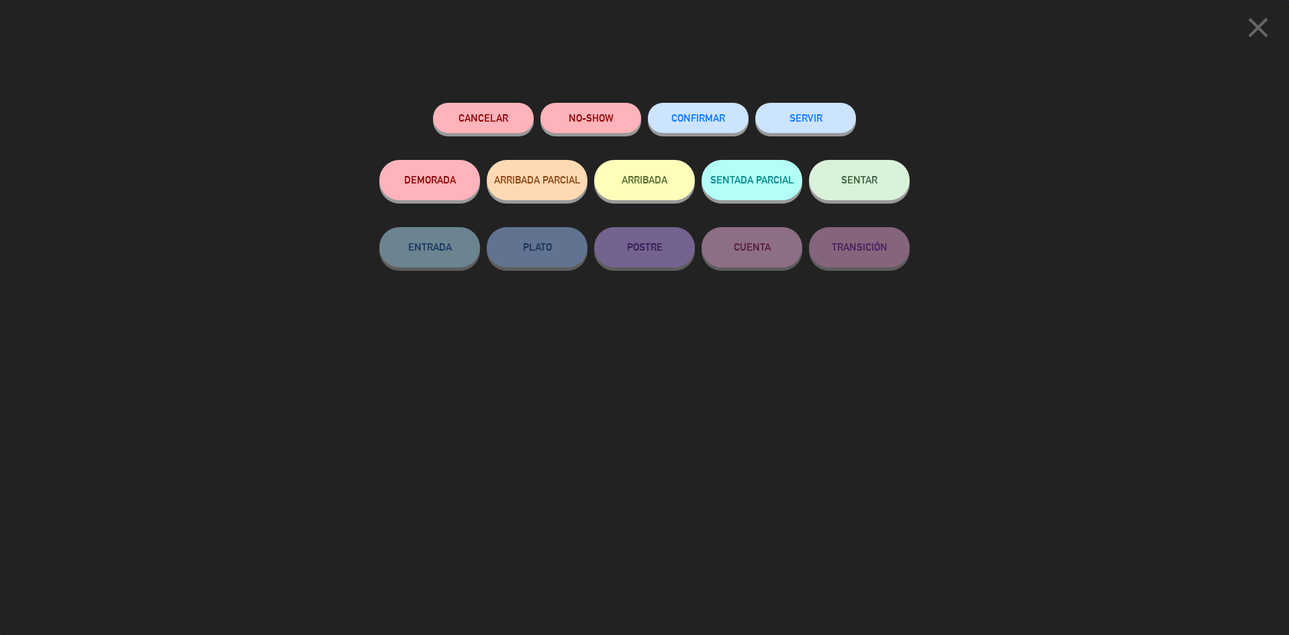
click at [702, 115] on span "CONFIRMAR" at bounding box center [699, 117] width 54 height 11
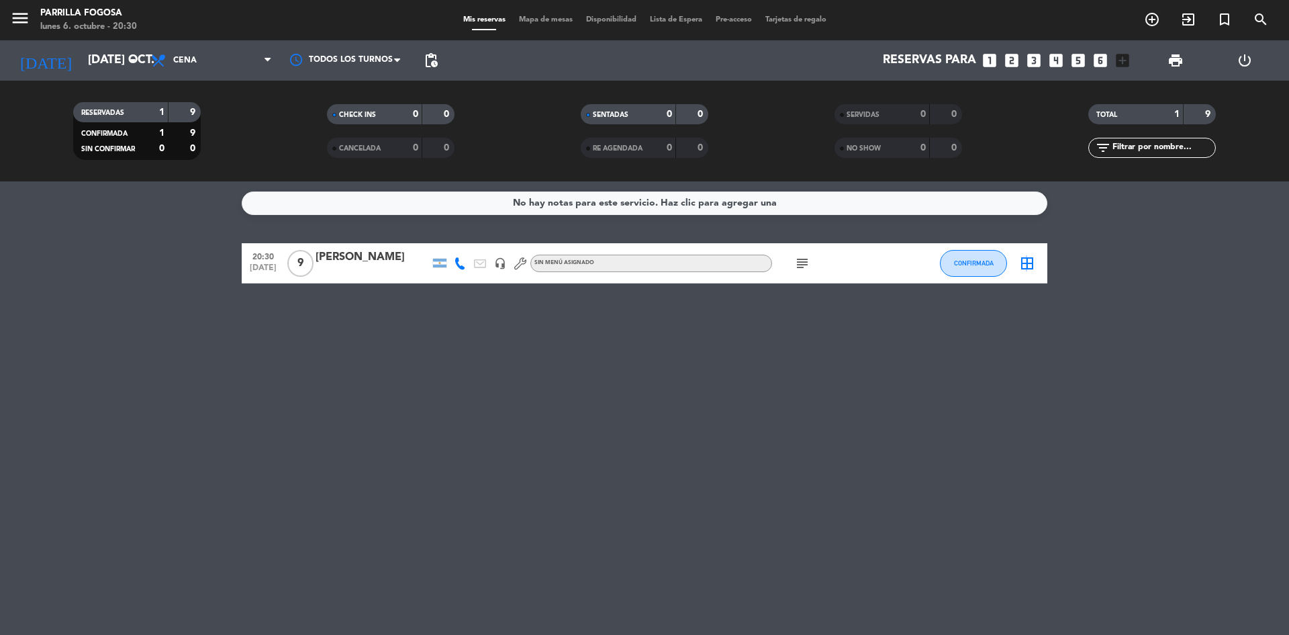
click at [1025, 263] on icon "border_all" at bounding box center [1027, 263] width 16 height 16
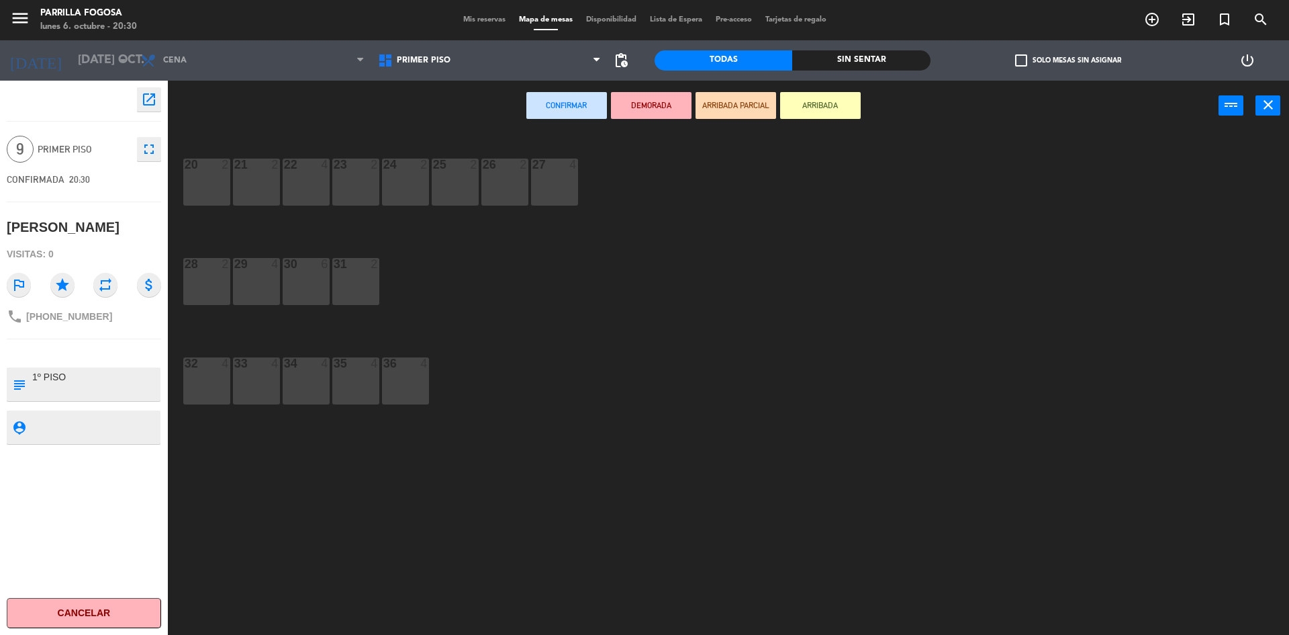
drag, startPoint x: 415, startPoint y: 392, endPoint x: 361, endPoint y: 386, distance: 54.7
click at [415, 391] on div "36 4" at bounding box center [405, 380] width 47 height 47
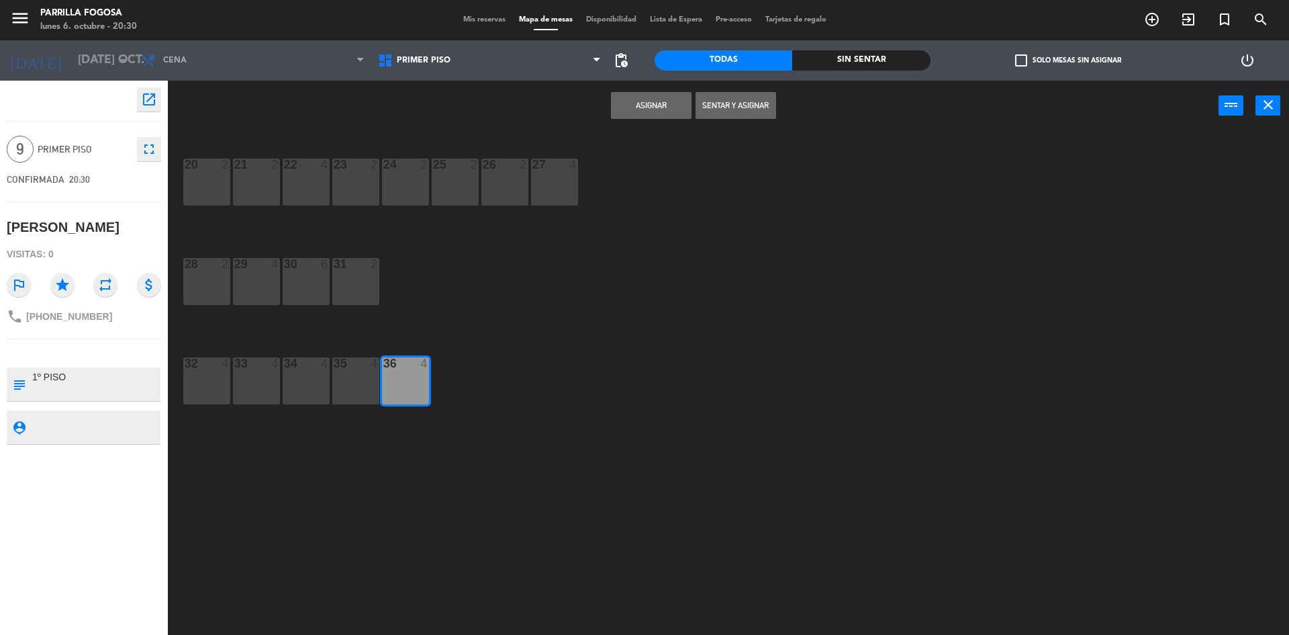
drag, startPoint x: 360, startPoint y: 386, endPoint x: 312, endPoint y: 385, distance: 48.4
click at [354, 385] on div "35 4" at bounding box center [355, 380] width 47 height 47
drag, startPoint x: 412, startPoint y: 385, endPoint x: 367, endPoint y: 390, distance: 44.6
click at [404, 385] on div "36 4" at bounding box center [405, 380] width 47 height 47
click at [367, 390] on div "35 4" at bounding box center [355, 380] width 47 height 47
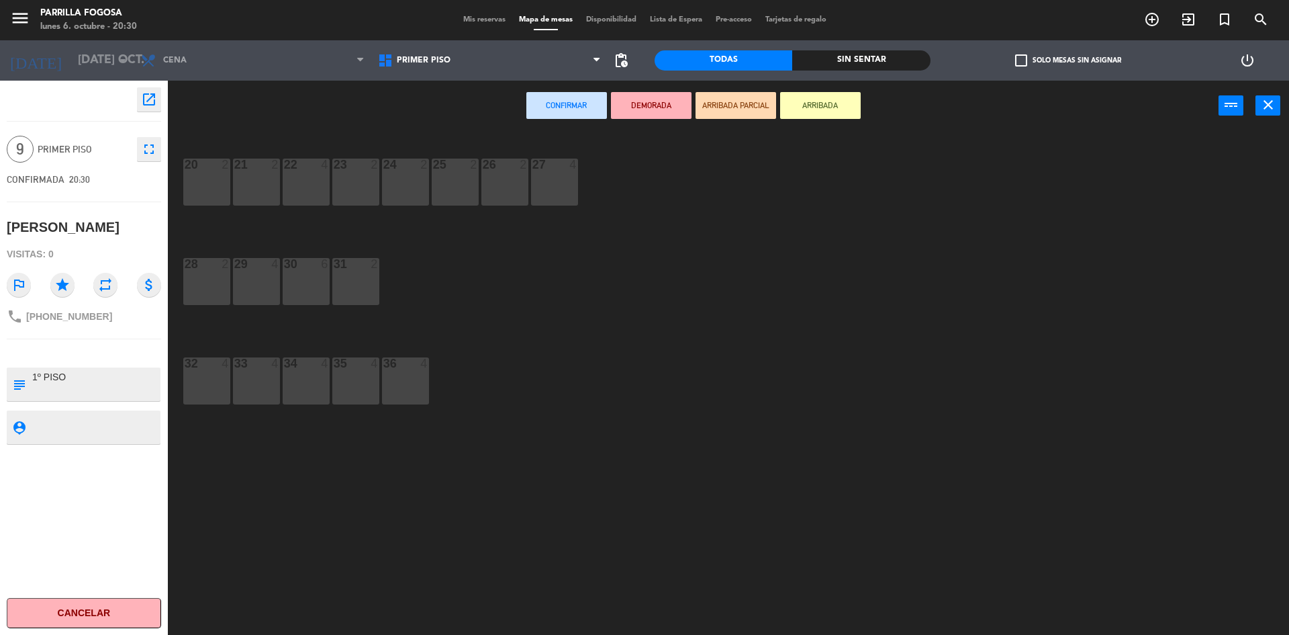
click at [249, 384] on div "33 4" at bounding box center [256, 380] width 47 height 47
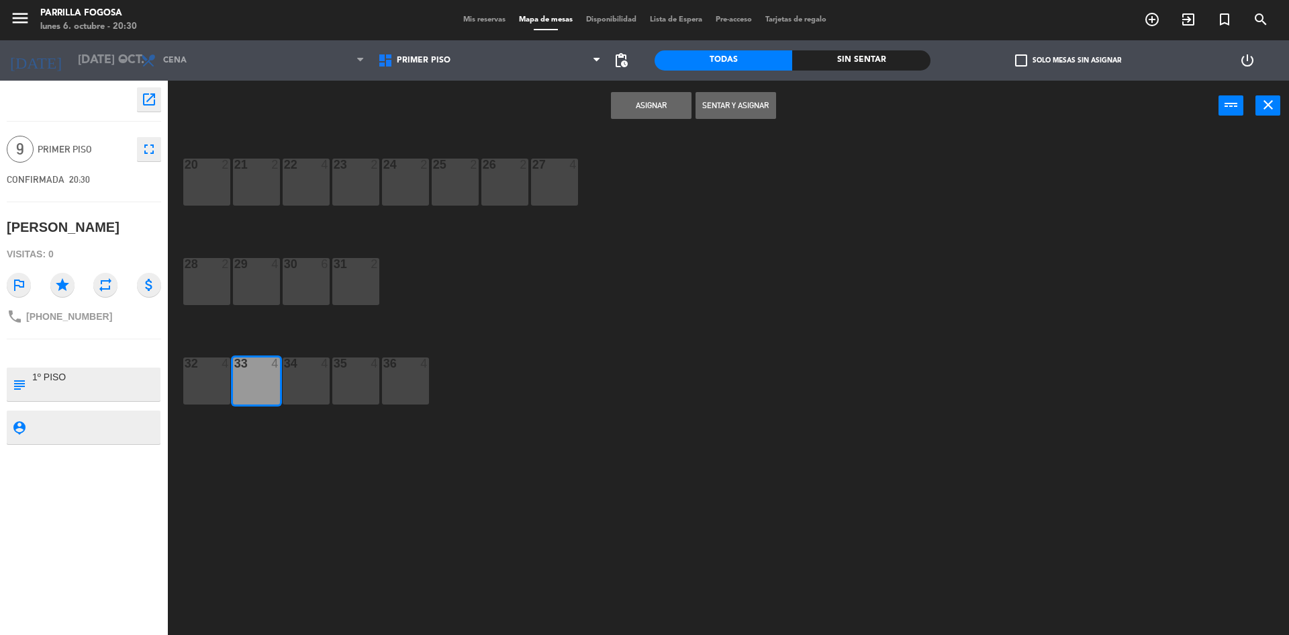
drag, startPoint x: 220, startPoint y: 375, endPoint x: 226, endPoint y: 374, distance: 6.8
click at [226, 374] on div "32 4" at bounding box center [206, 380] width 47 height 47
drag, startPoint x: 365, startPoint y: 285, endPoint x: 643, endPoint y: 74, distance: 348.9
click at [366, 285] on div "31 2" at bounding box center [355, 281] width 47 height 47
click at [670, 109] on button "Asignar" at bounding box center [651, 105] width 81 height 27
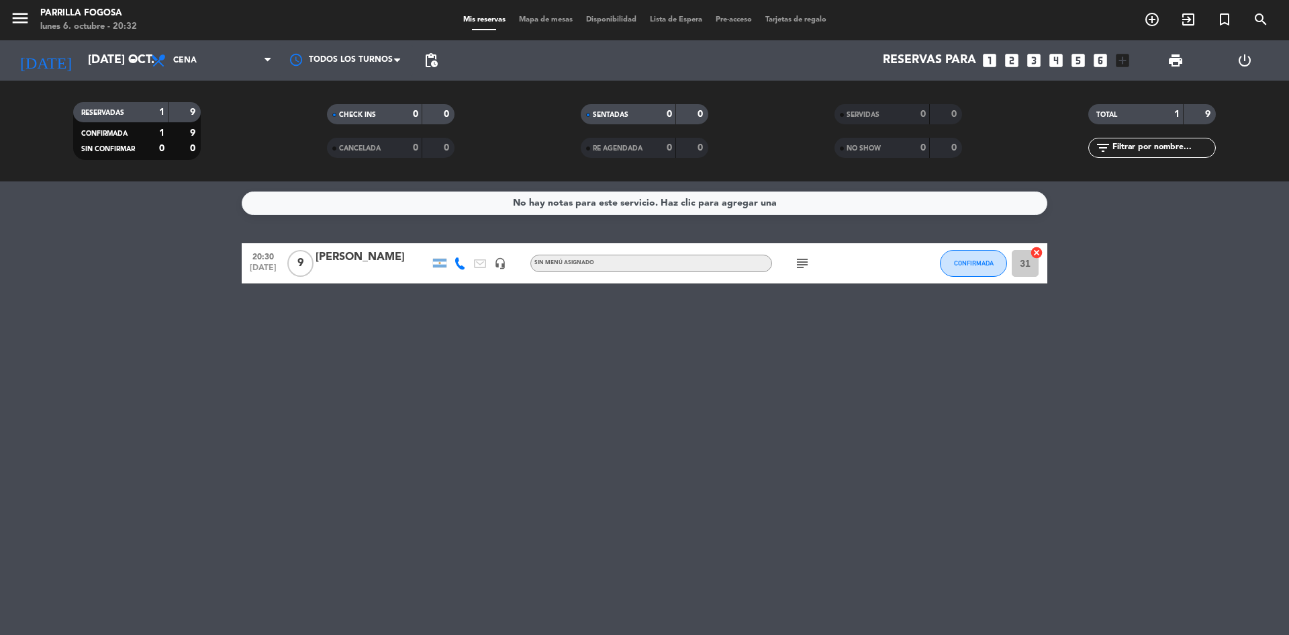
click at [962, 558] on div "No hay notas para este servicio. Haz clic para agregar una 20:30 [DATE] 9 [PERS…" at bounding box center [644, 407] width 1289 height 453
click at [91, 72] on input "[DATE] oct." at bounding box center [159, 60] width 156 height 27
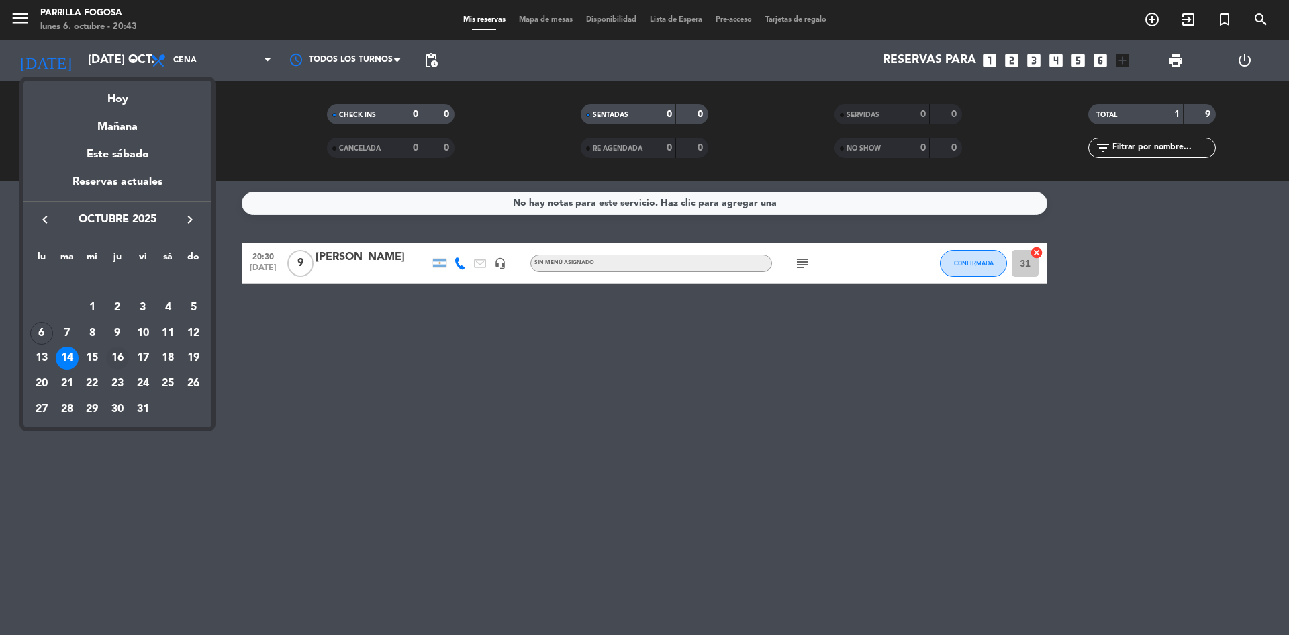
click at [116, 355] on div "16" at bounding box center [117, 358] width 23 height 23
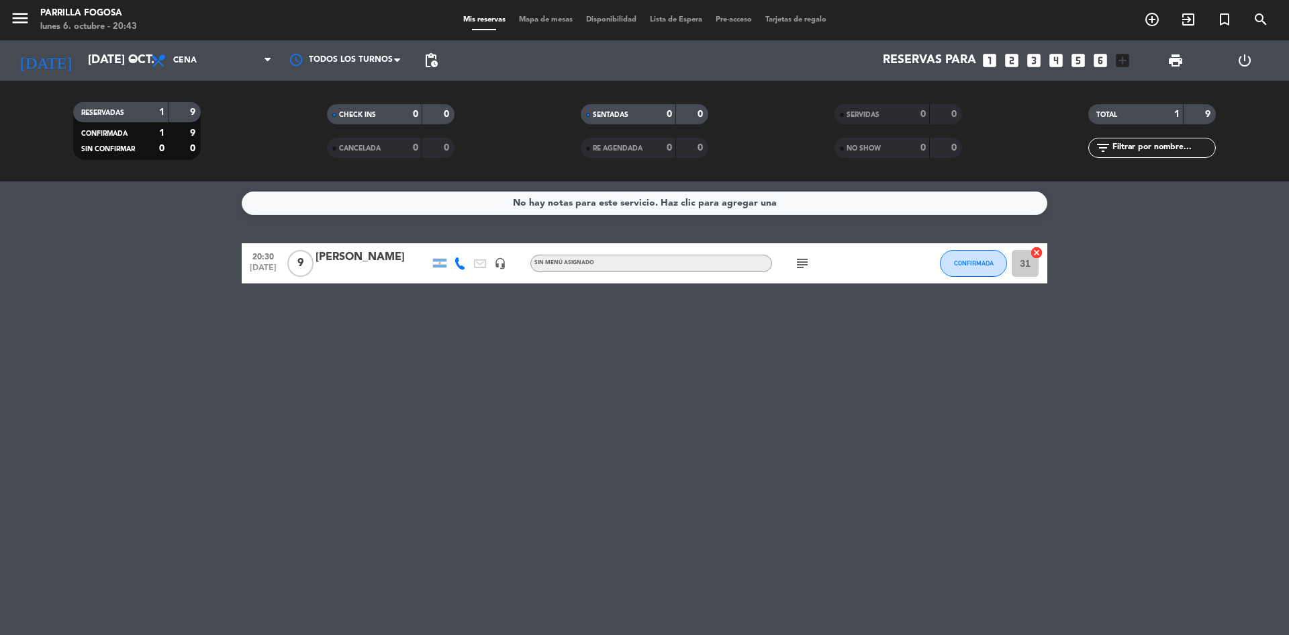
type input "[DEMOGRAPHIC_DATA] [DATE]"
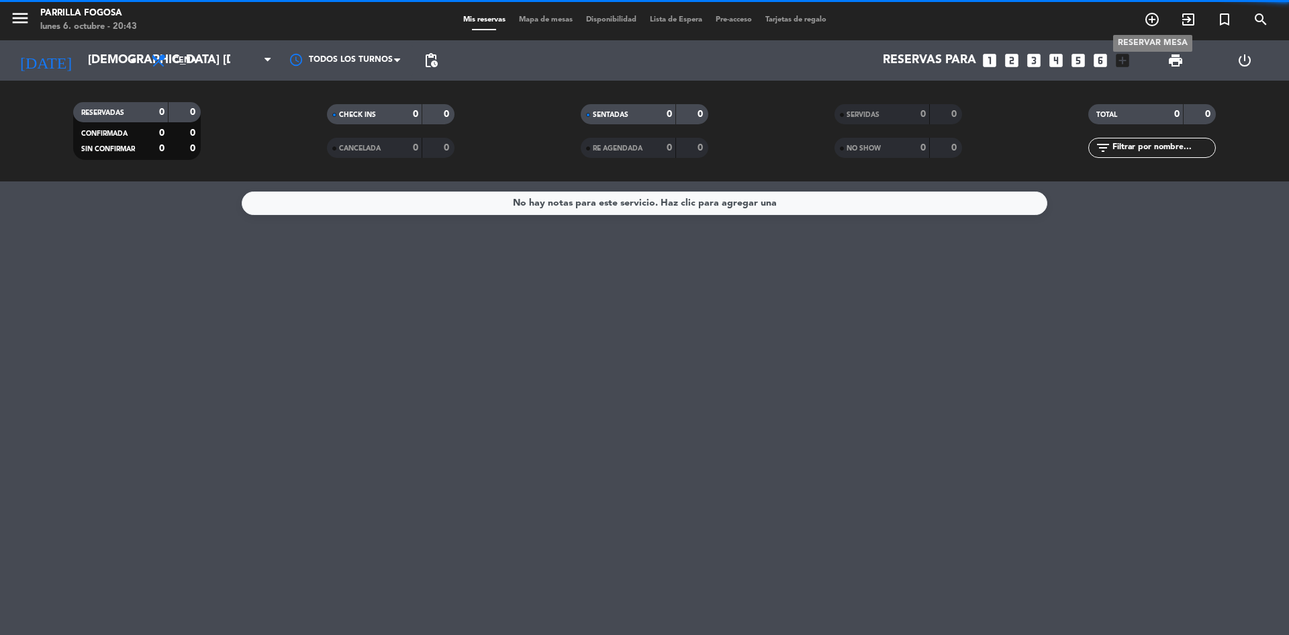
click at [1150, 22] on icon "add_circle_outline" at bounding box center [1152, 19] width 16 height 16
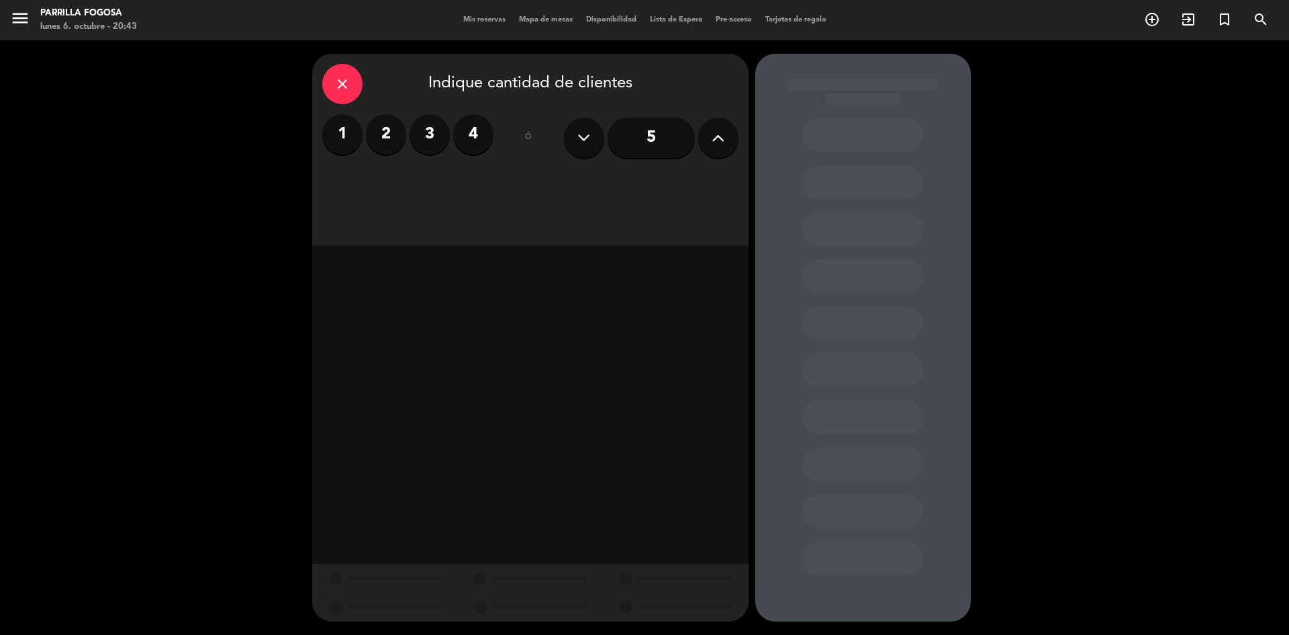
click at [433, 130] on label "3" at bounding box center [430, 134] width 40 height 40
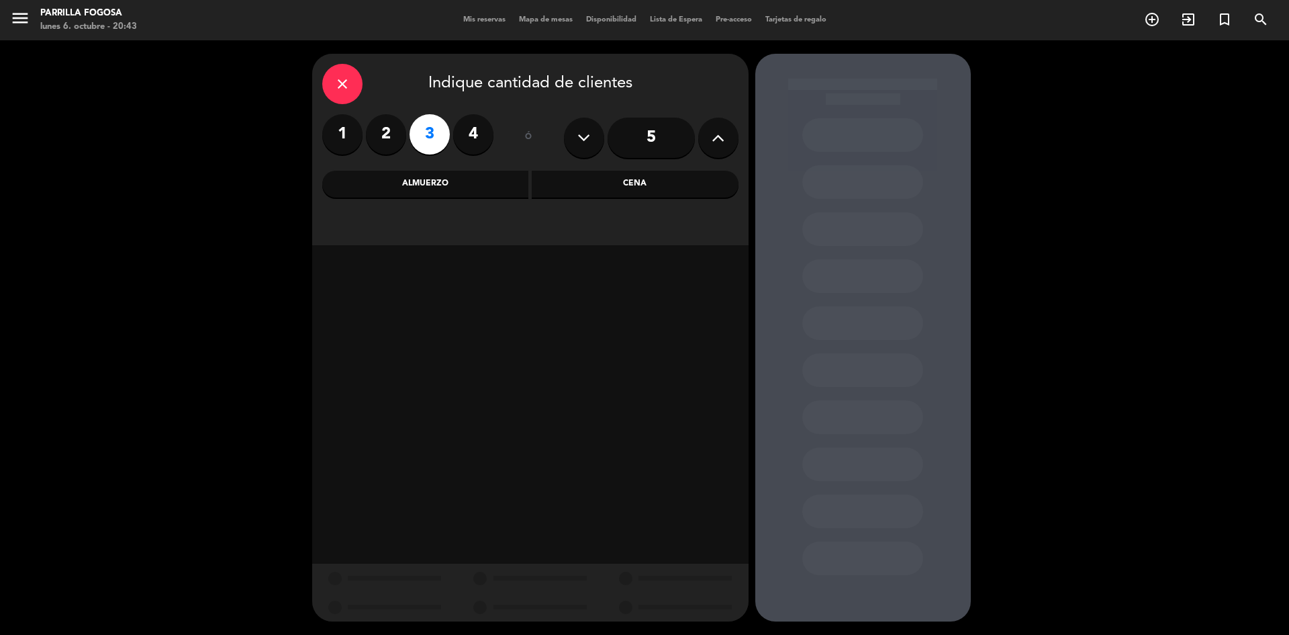
drag, startPoint x: 691, startPoint y: 183, endPoint x: 687, endPoint y: 197, distance: 15.3
click at [690, 183] on div "Cena" at bounding box center [635, 184] width 207 height 27
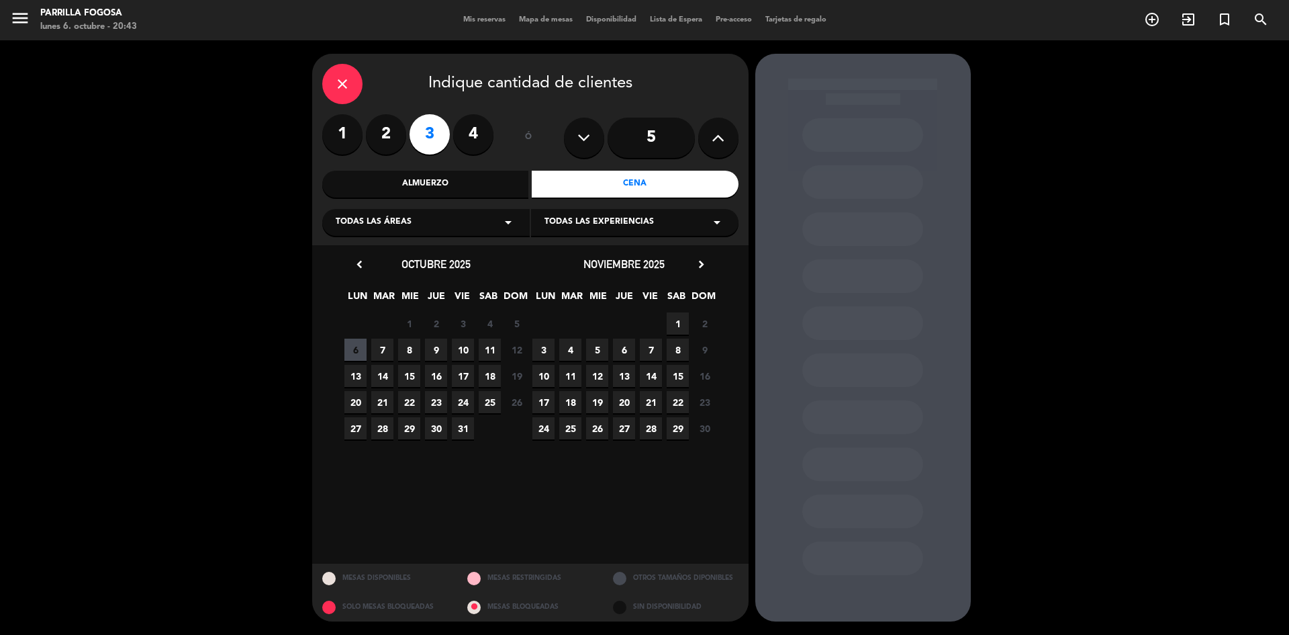
click at [438, 373] on span "16" at bounding box center [436, 376] width 22 height 22
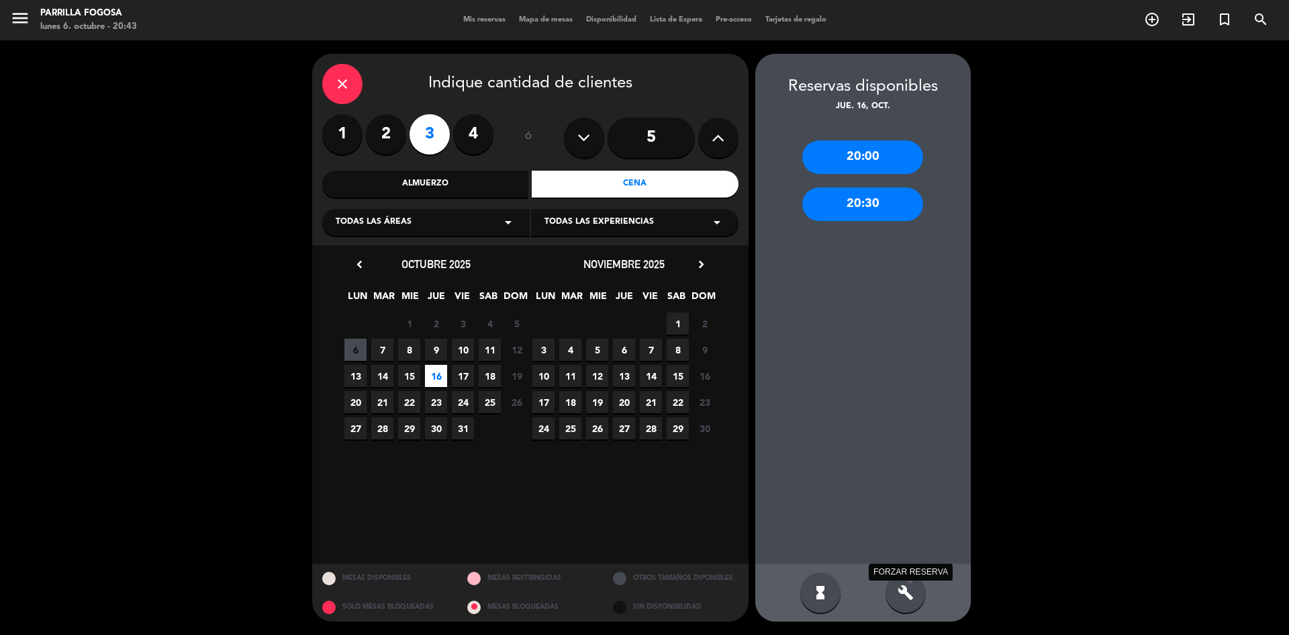
click at [909, 596] on icon "build" at bounding box center [906, 592] width 16 height 16
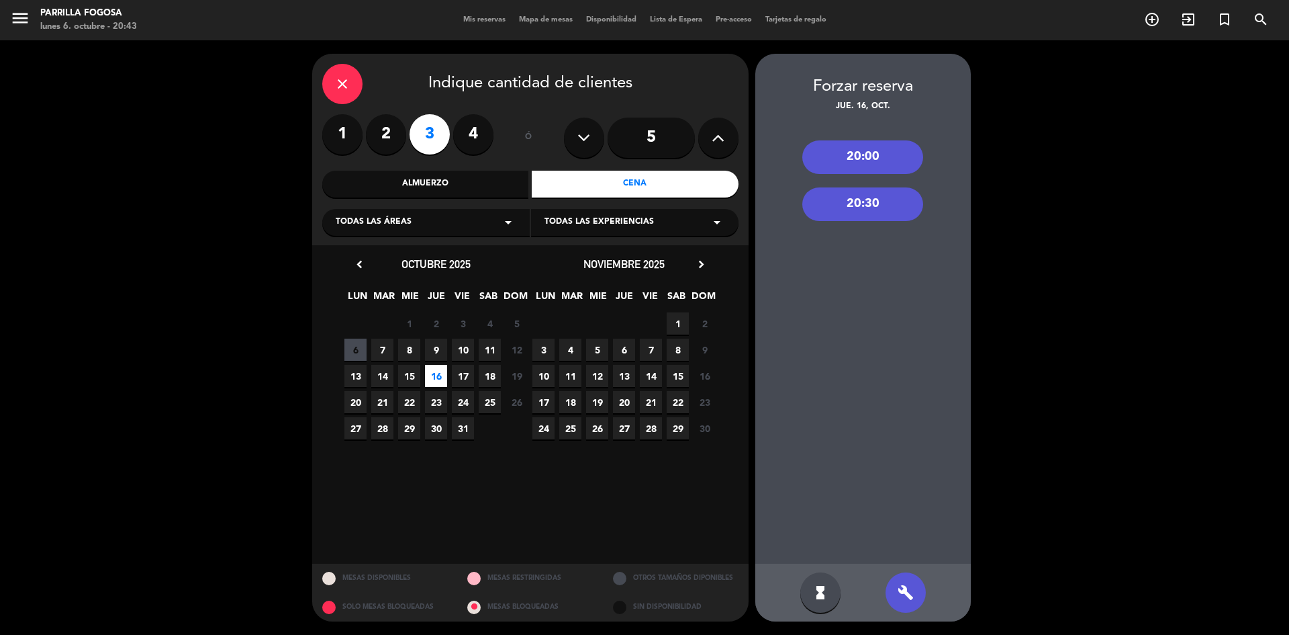
click at [886, 201] on div "20:30" at bounding box center [863, 204] width 121 height 34
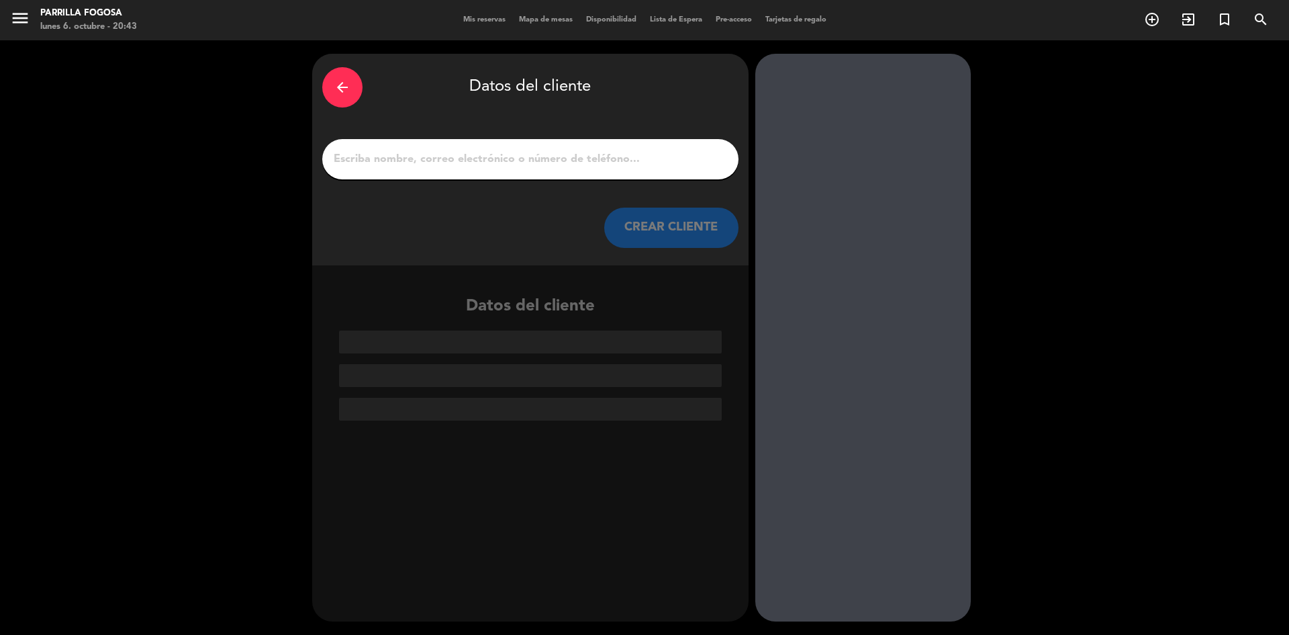
drag, startPoint x: 397, startPoint y: 195, endPoint x: 394, endPoint y: 177, distance: 19.1
click at [397, 197] on div "arrow_back Datos del cliente CREAR CLIENTE" at bounding box center [530, 160] width 437 height 212
click at [392, 169] on input "1" at bounding box center [530, 159] width 396 height 19
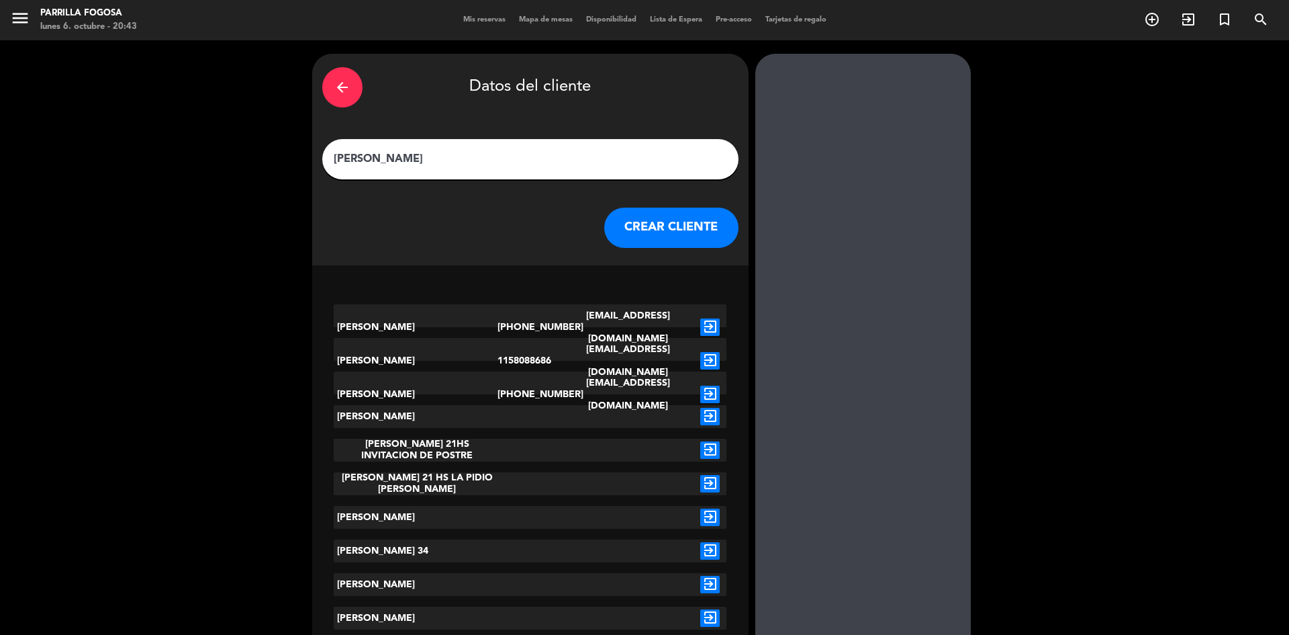
type input "[PERSON_NAME]"
click at [679, 226] on button "CREAR CLIENTE" at bounding box center [671, 228] width 134 height 40
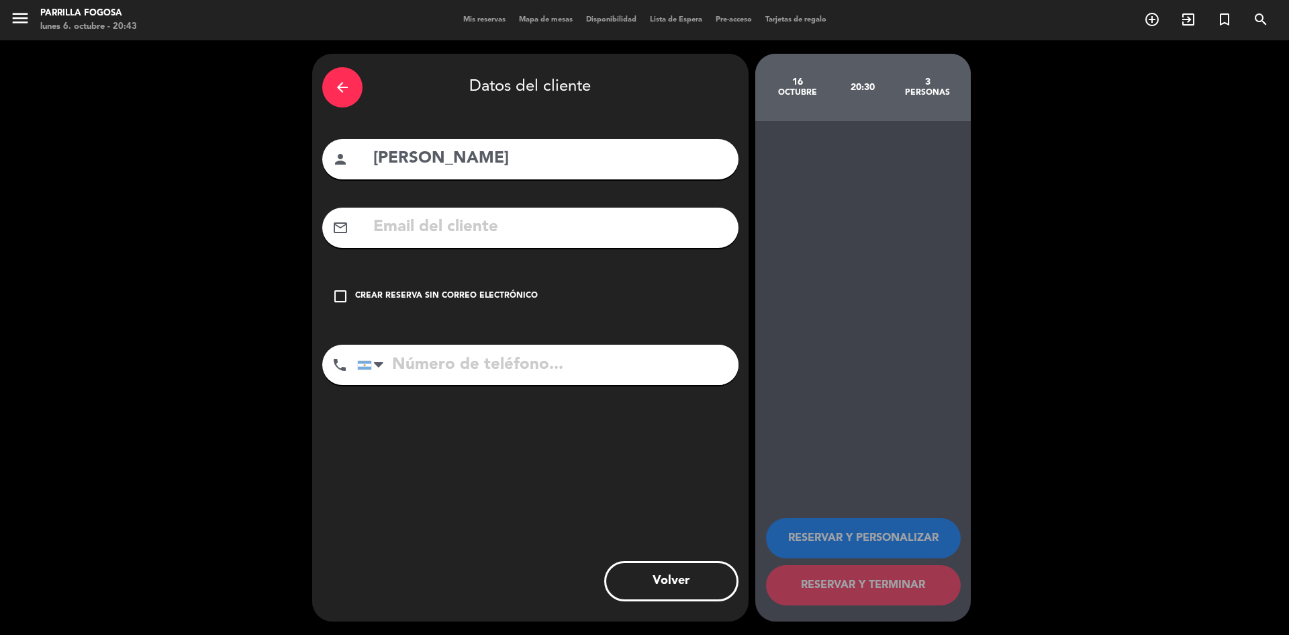
drag, startPoint x: 482, startPoint y: 289, endPoint x: 488, endPoint y: 404, distance: 115.0
click at [479, 295] on div "Crear reserva sin correo electrónico" at bounding box center [446, 295] width 183 height 13
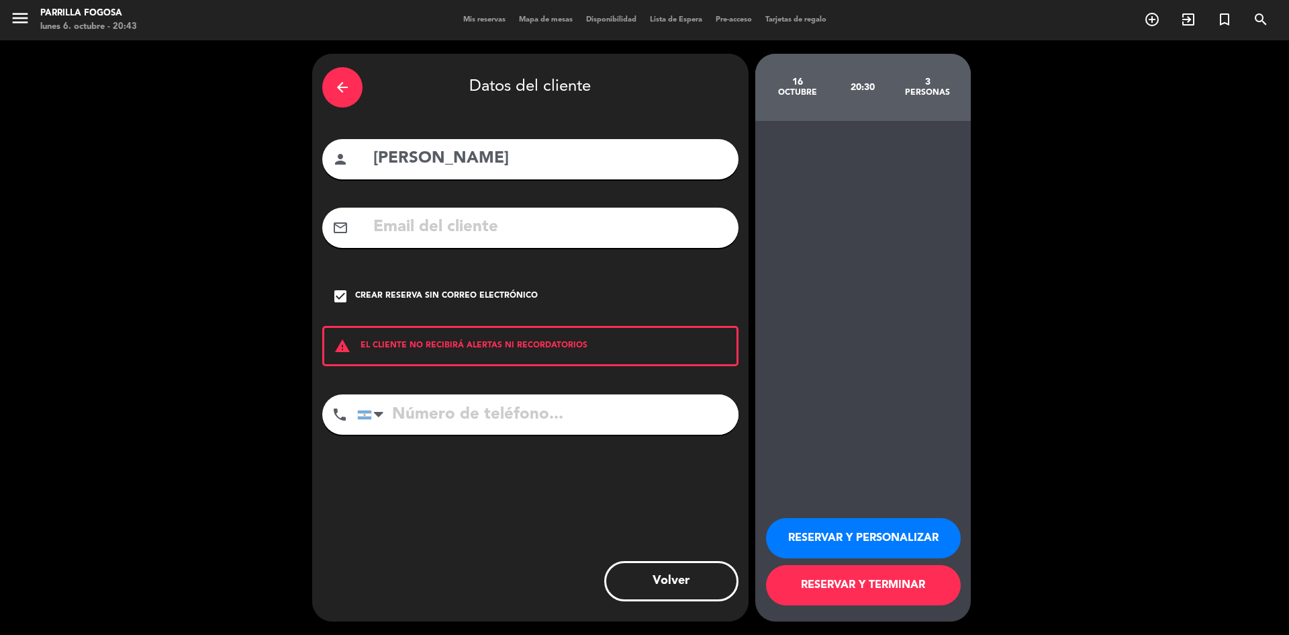
click at [486, 413] on input "tel" at bounding box center [547, 414] width 381 height 40
type input "1165339596"
click at [485, 151] on input "[PERSON_NAME]" at bounding box center [550, 159] width 357 height 28
click at [459, 161] on input "[PERSON_NAME] (mercedes)" at bounding box center [550, 159] width 357 height 28
type input "[PERSON_NAME] (Mercedes)"
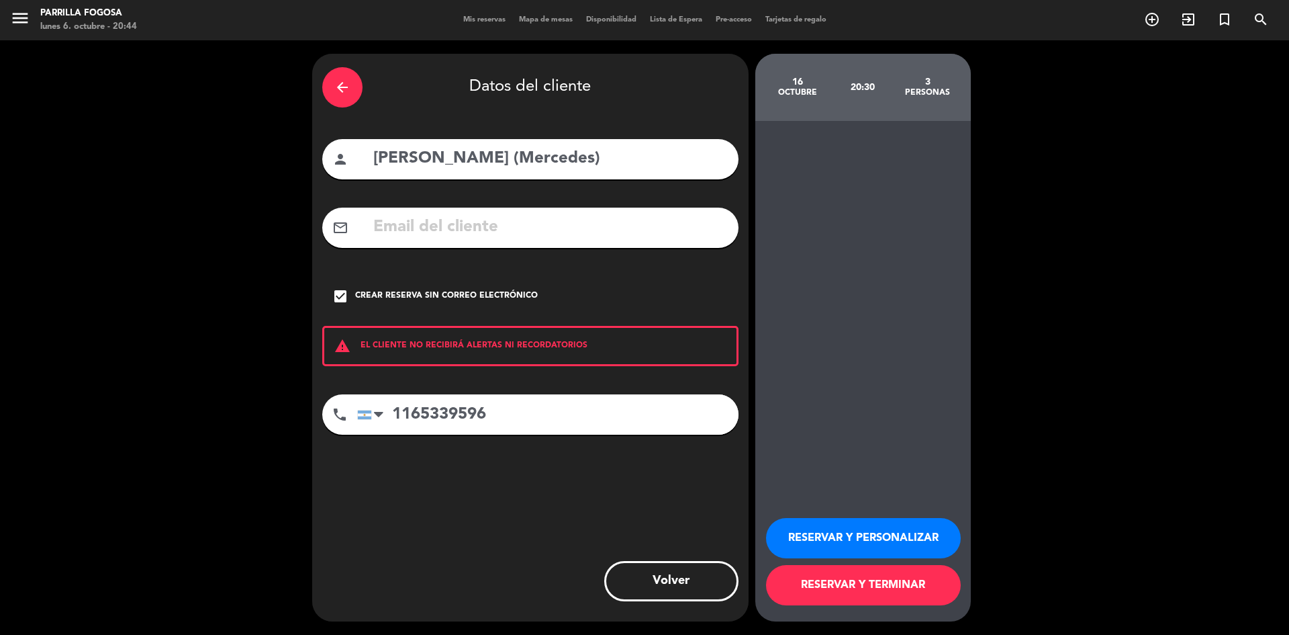
click at [885, 533] on button "RESERVAR Y PERSONALIZAR" at bounding box center [863, 538] width 195 height 40
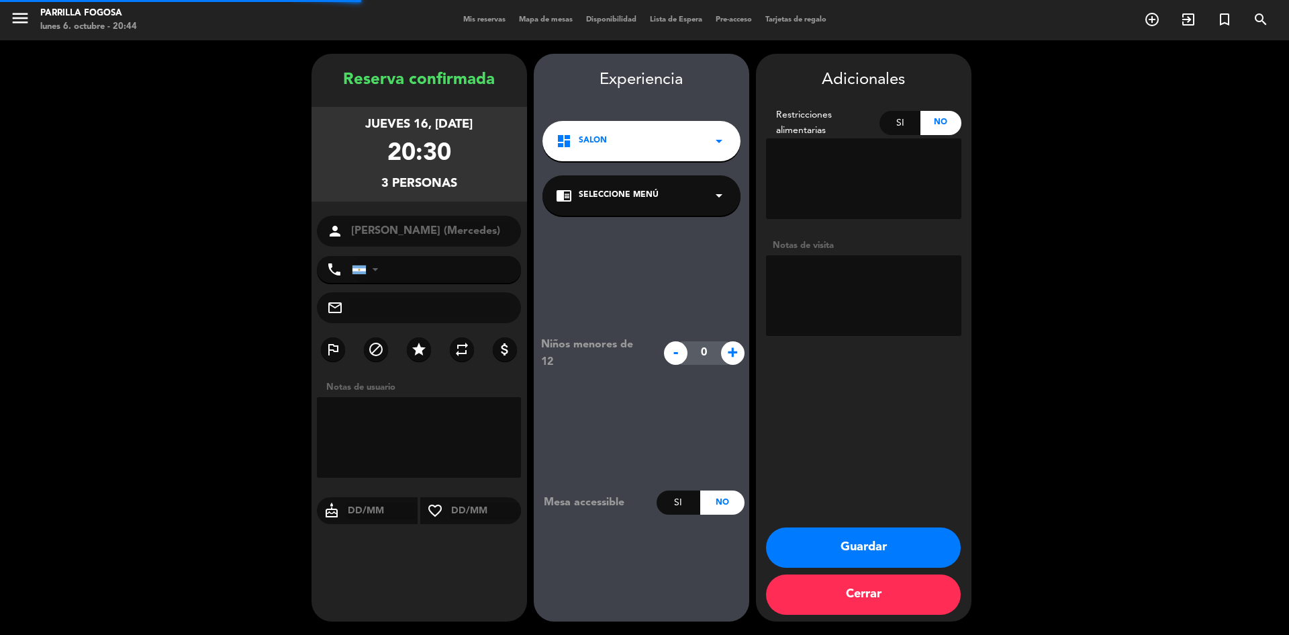
type input "[PHONE_NUMBER]"
click at [884, 549] on button "Guardar" at bounding box center [863, 547] width 195 height 40
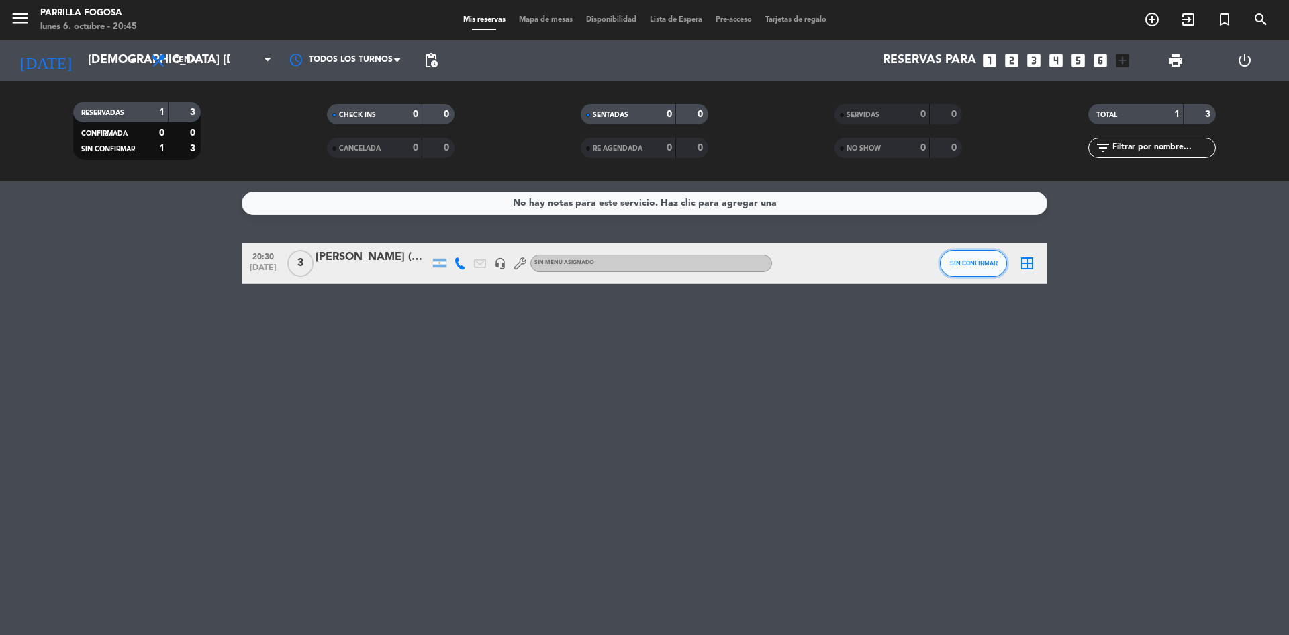
click at [971, 274] on button "SIN CONFIRMAR" at bounding box center [973, 263] width 67 height 27
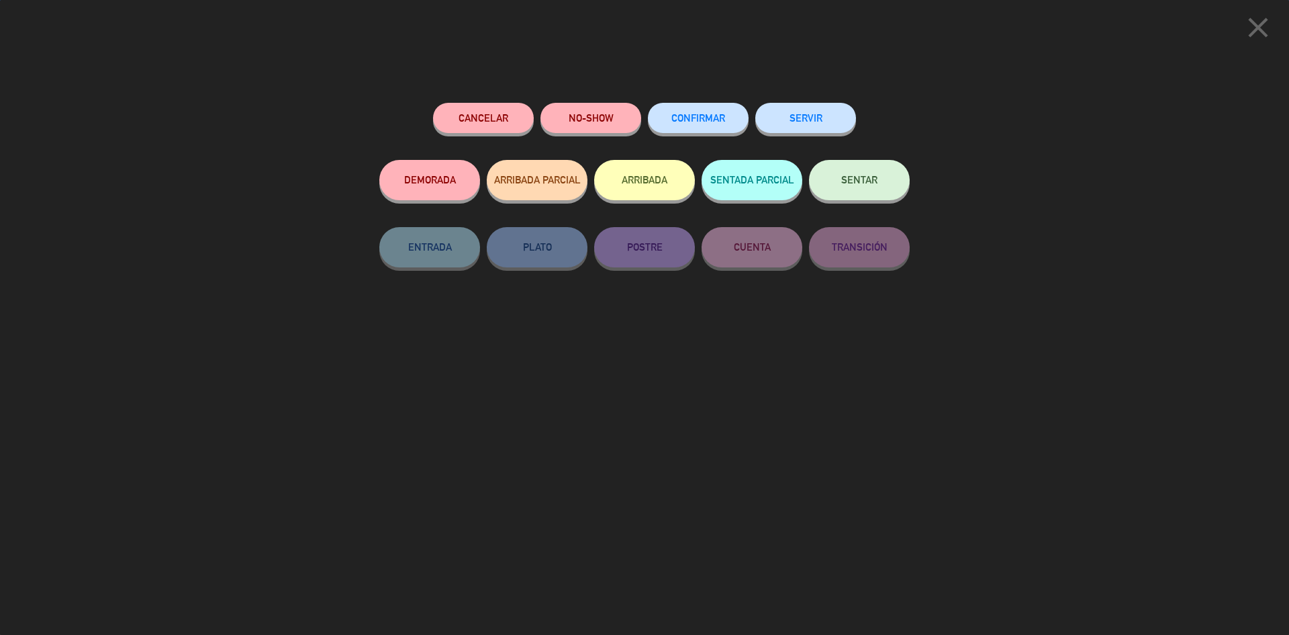
click at [717, 112] on button "CONFIRMAR" at bounding box center [698, 118] width 101 height 30
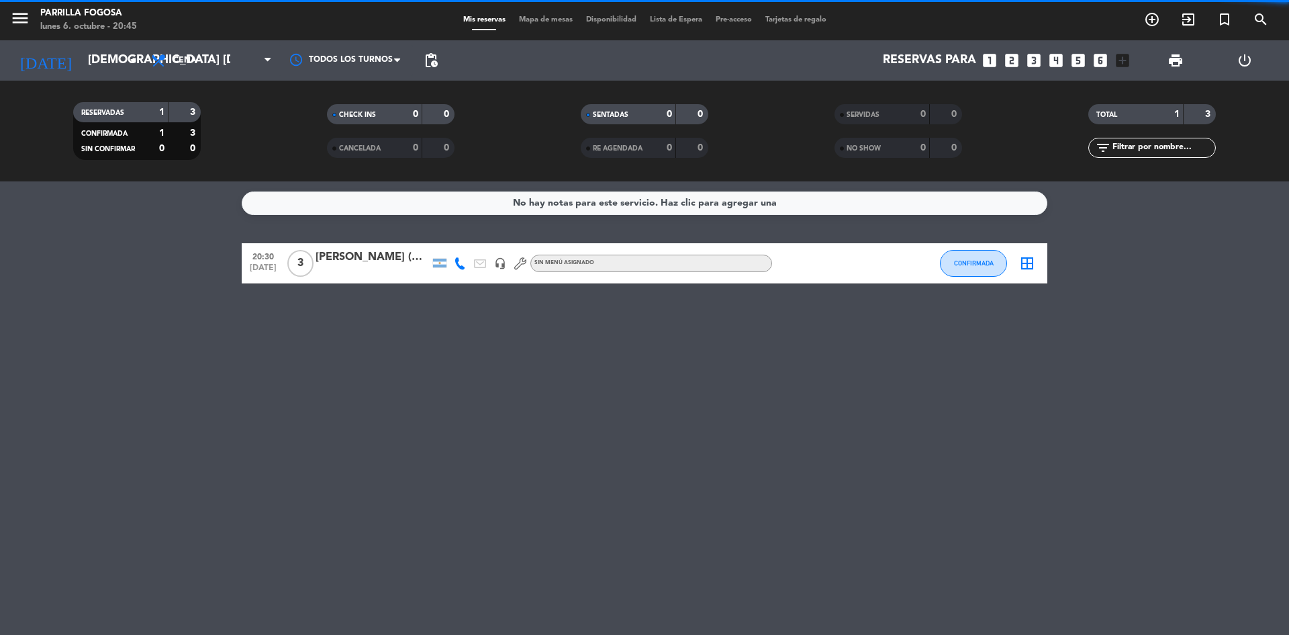
click at [1026, 267] on icon "border_all" at bounding box center [1027, 263] width 16 height 16
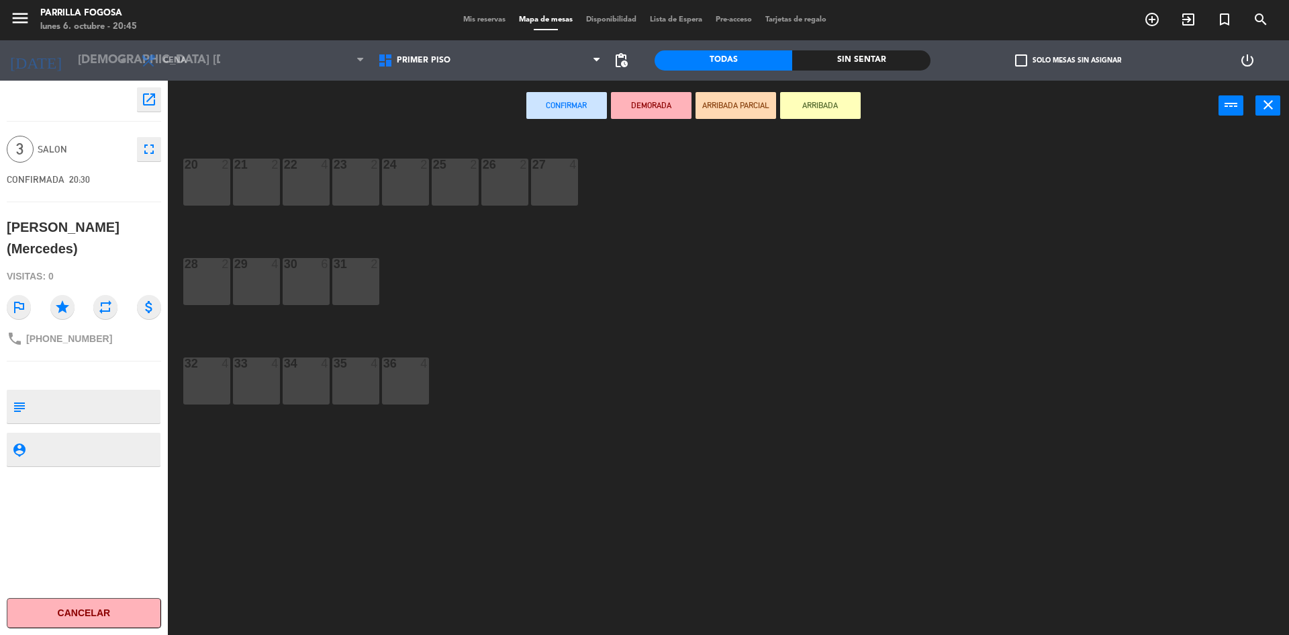
click at [410, 375] on div "36 4" at bounding box center [405, 380] width 47 height 47
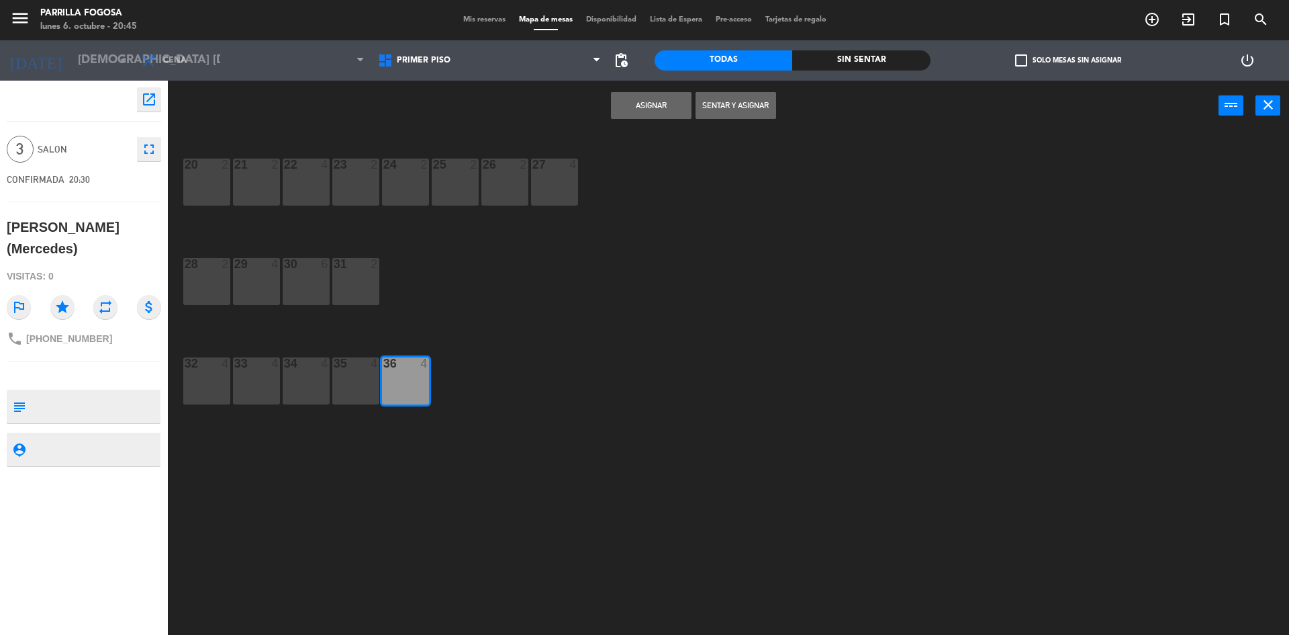
click at [663, 98] on button "Asignar" at bounding box center [651, 105] width 81 height 27
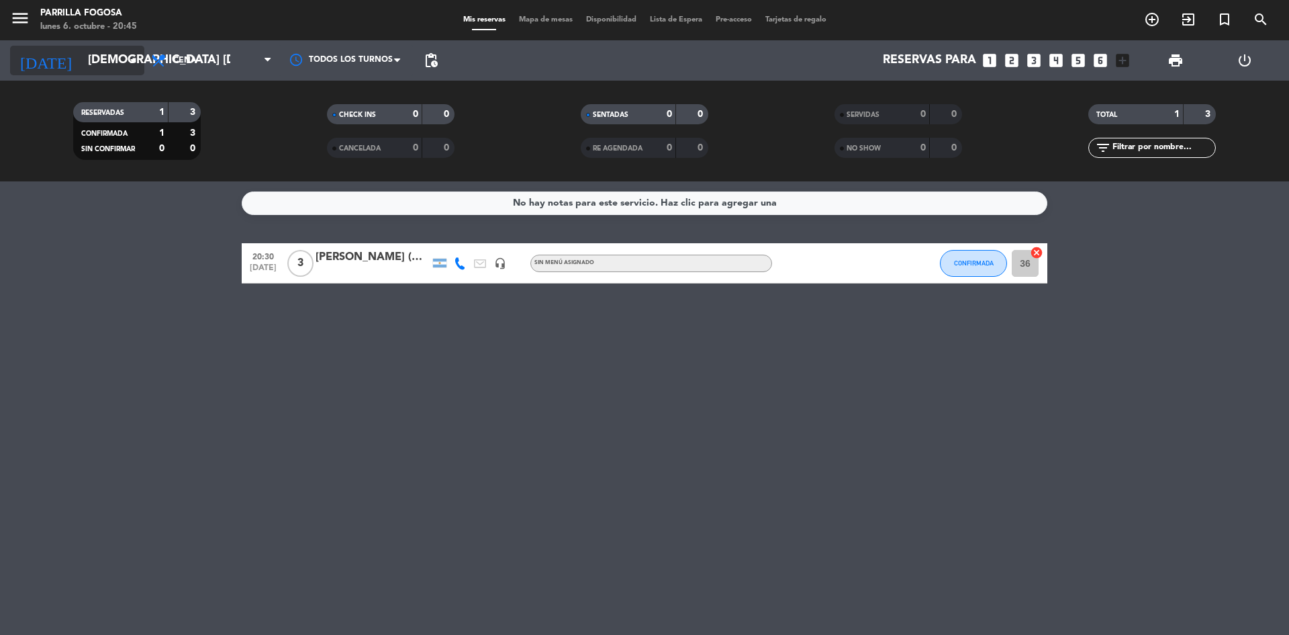
click at [81, 61] on input "[DEMOGRAPHIC_DATA] [DATE]" at bounding box center [159, 60] width 156 height 27
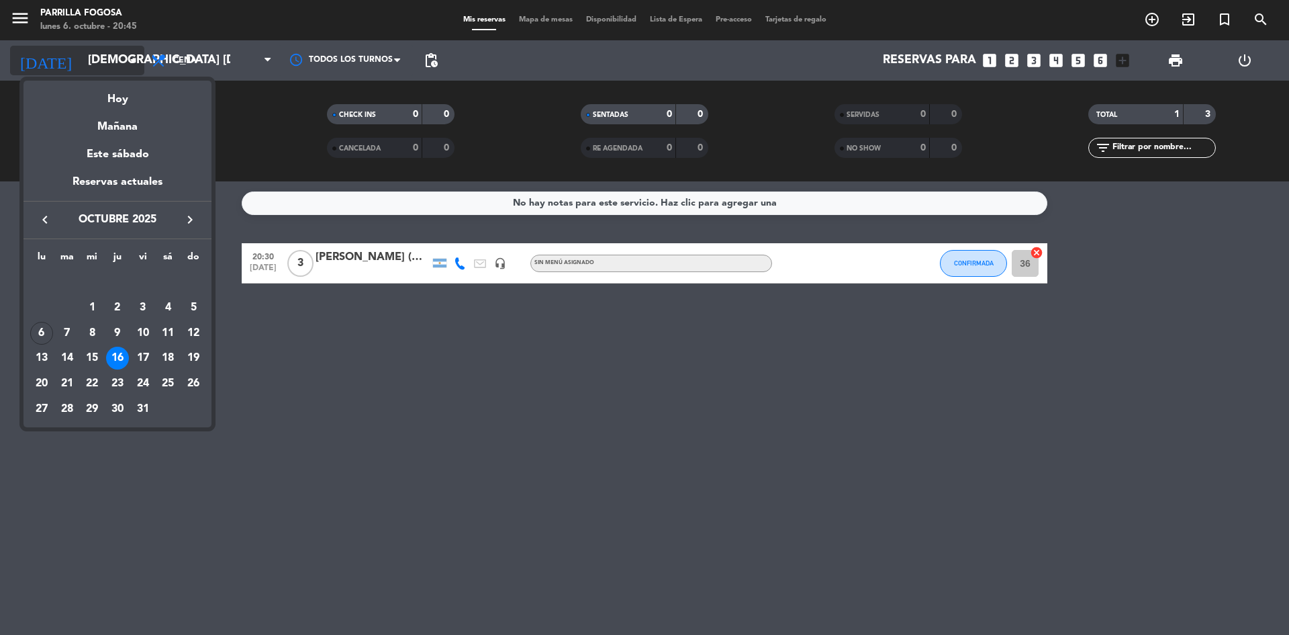
click at [100, 101] on div "Hoy" at bounding box center [118, 95] width 188 height 28
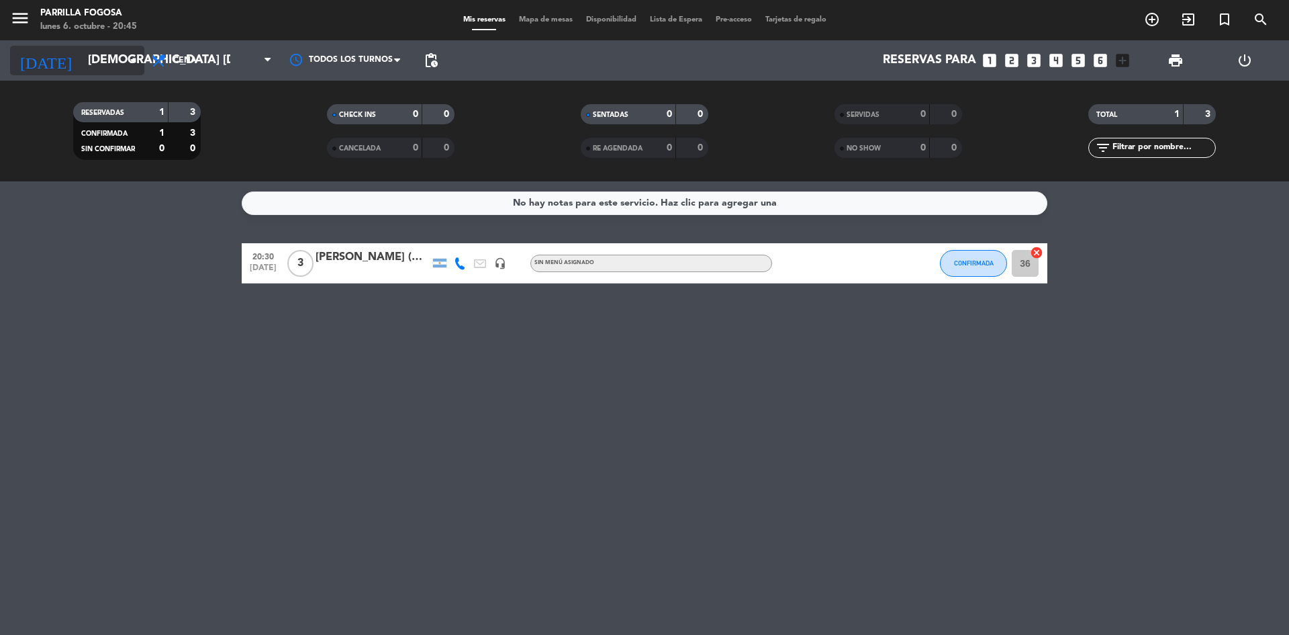
type input "lun. [DATE]"
